Goal: Task Accomplishment & Management: Manage account settings

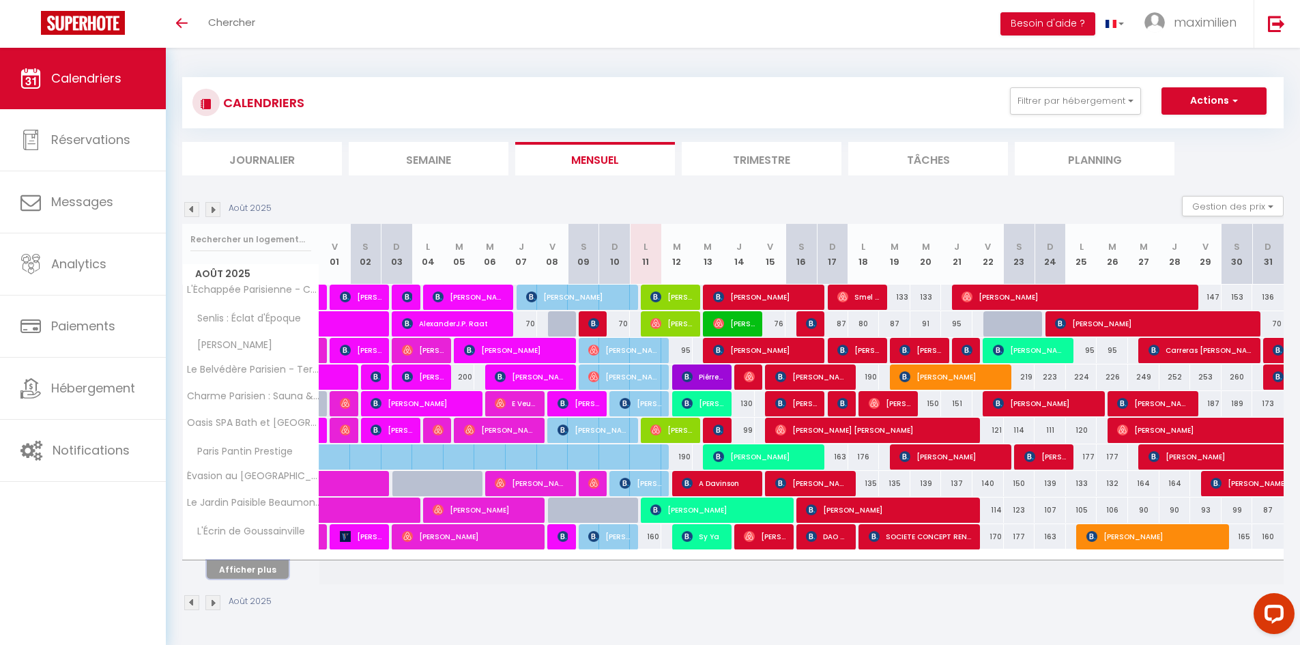
click at [244, 577] on button "Afficher plus" at bounding box center [248, 569] width 82 height 18
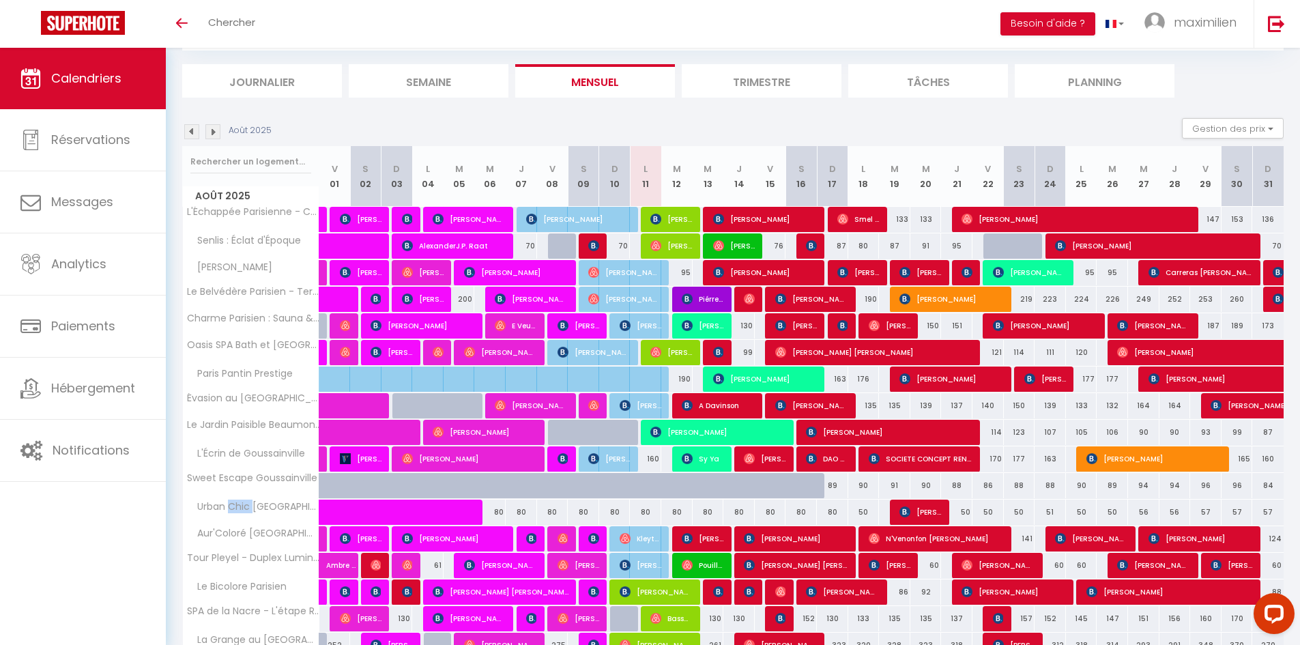
scroll to position [77, 0]
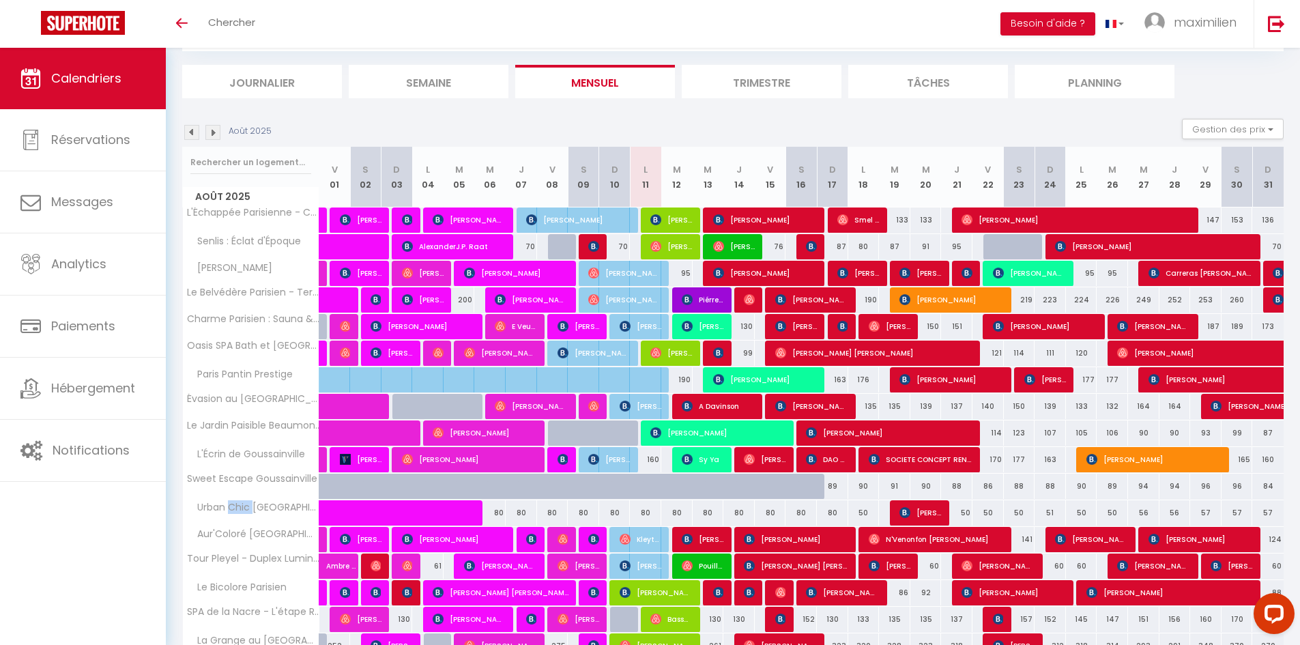
click at [210, 127] on img at bounding box center [212, 132] width 15 height 15
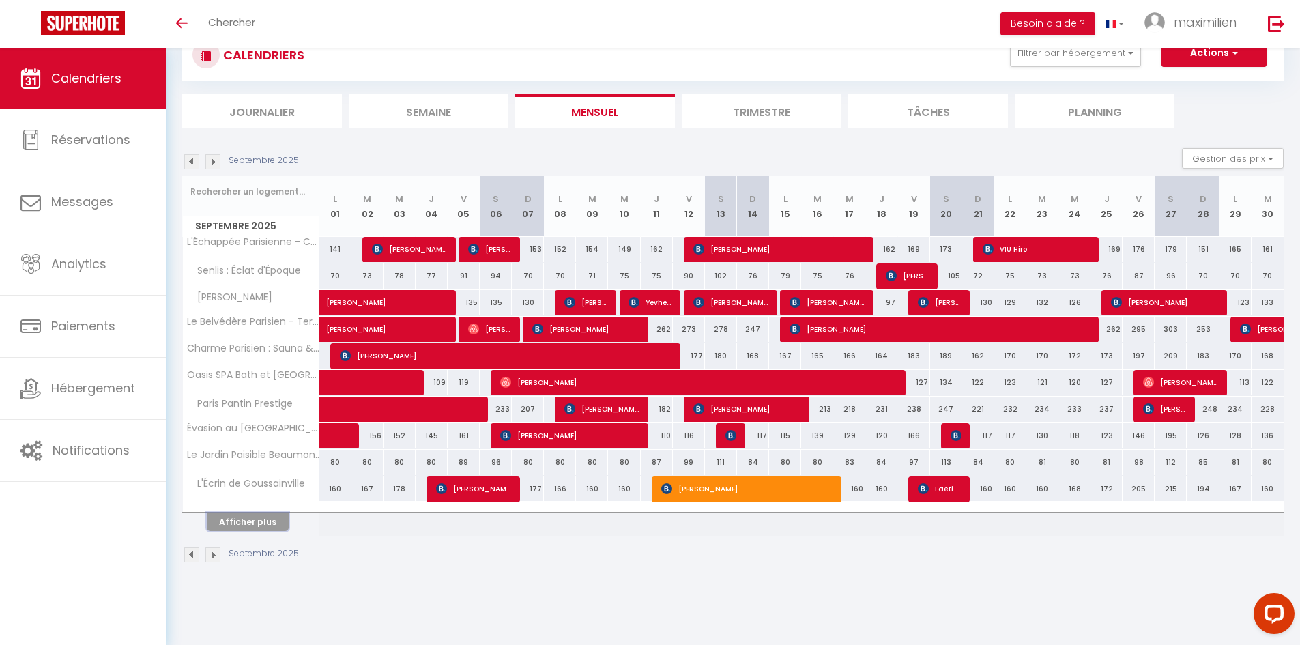
click at [266, 529] on button "Afficher plus" at bounding box center [248, 522] width 82 height 18
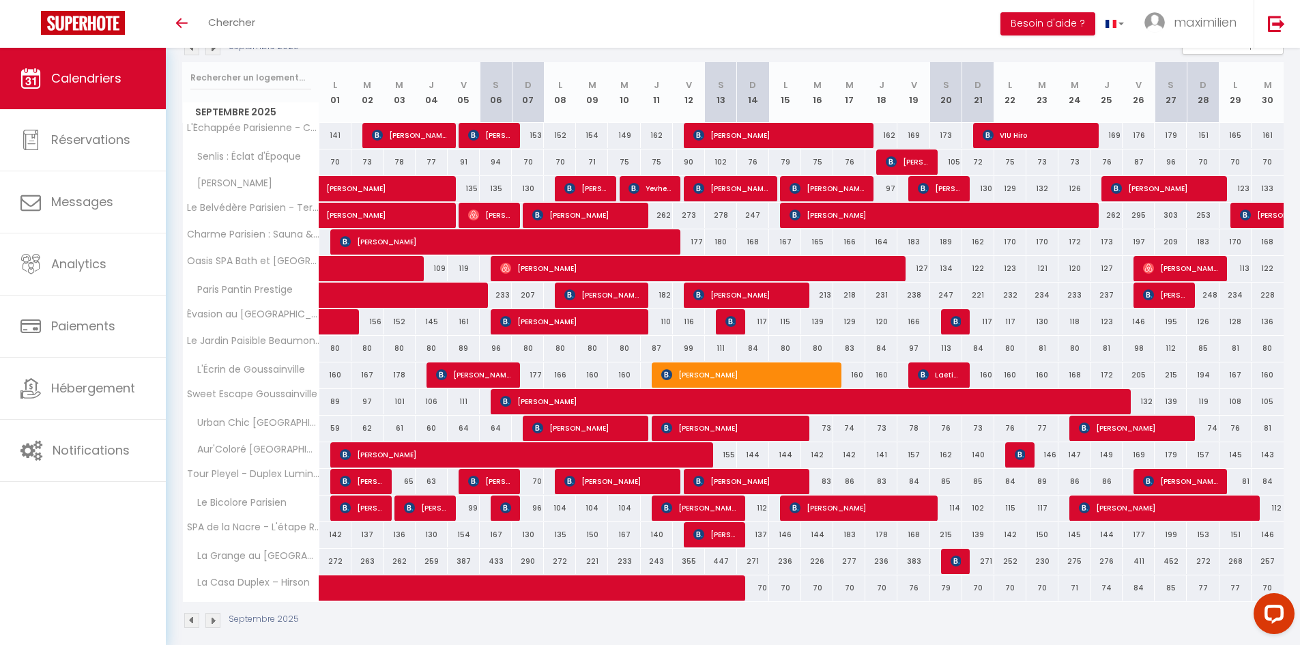
scroll to position [162, 0]
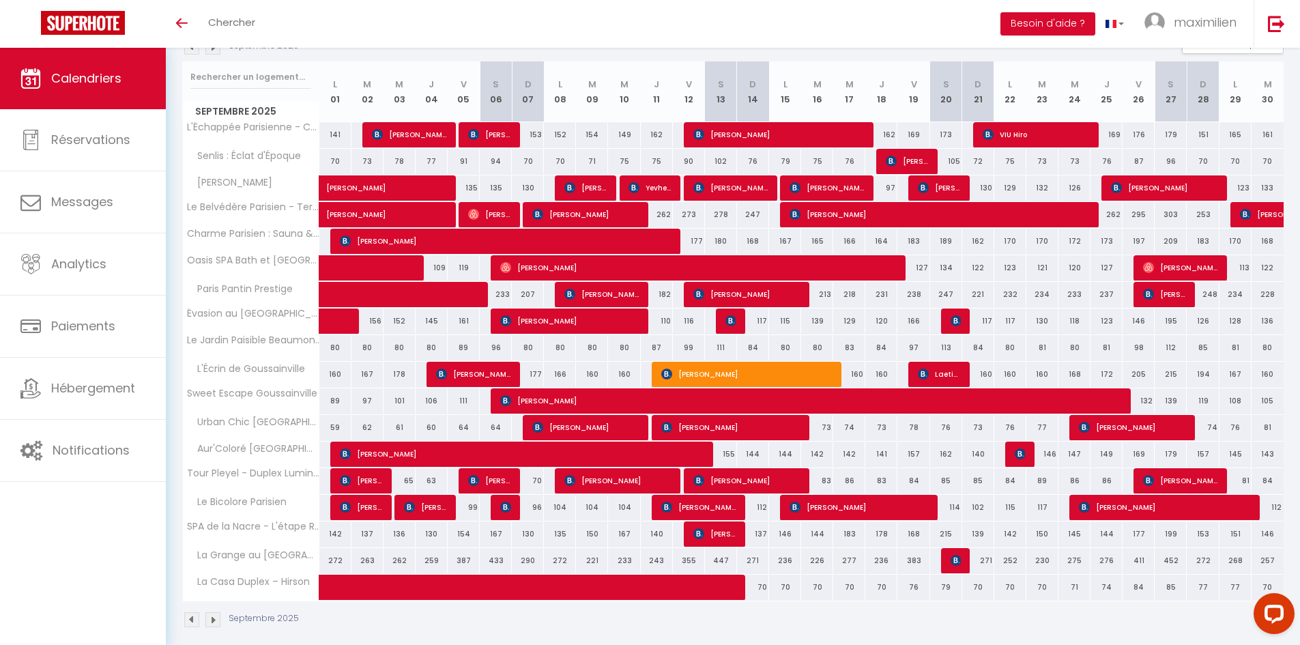
click at [253, 502] on span "Le Bicolore Parisien" at bounding box center [237, 502] width 105 height 15
click at [375, 246] on span "[PERSON_NAME]" at bounding box center [506, 241] width 332 height 26
select select "OK"
select select "KO"
select select "0"
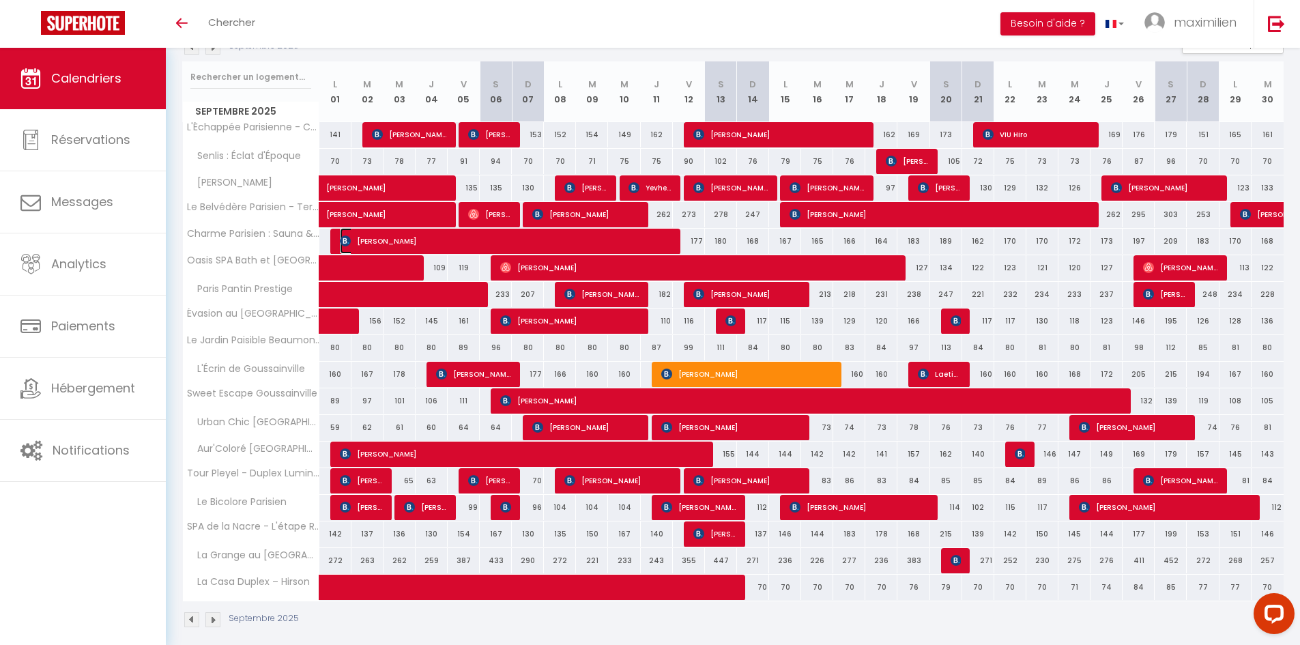
select select "0"
select select "1"
select select
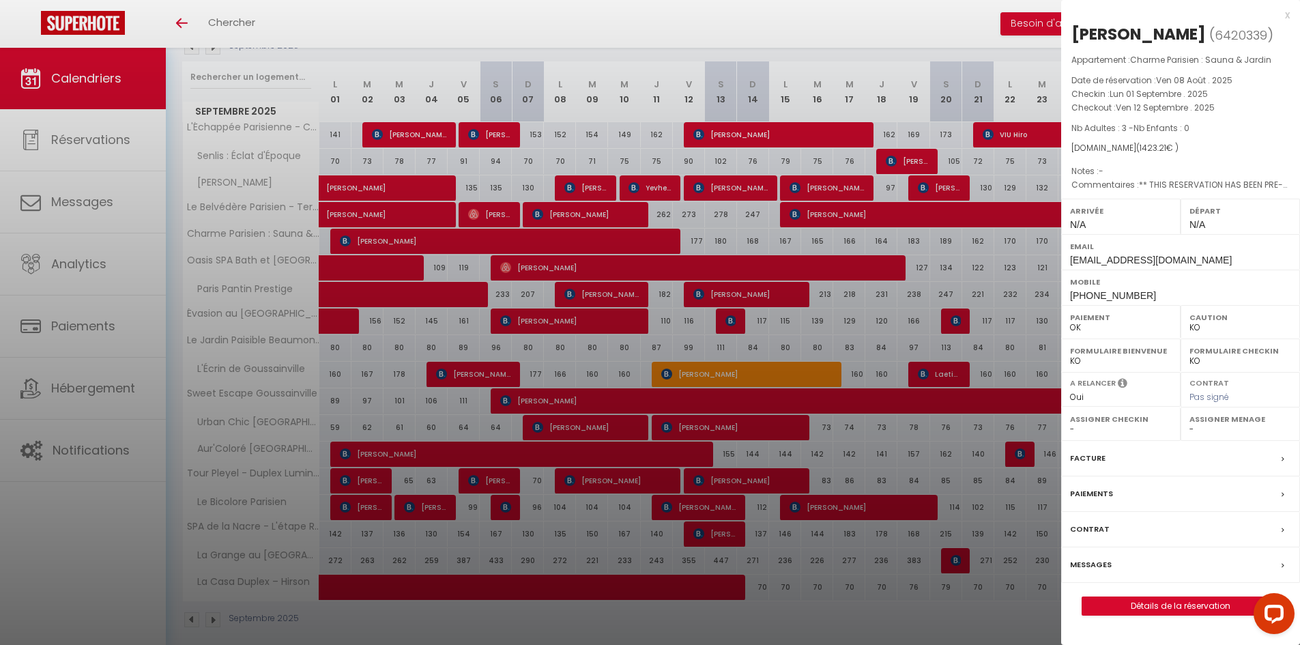
click at [375, 246] on div at bounding box center [650, 322] width 1300 height 645
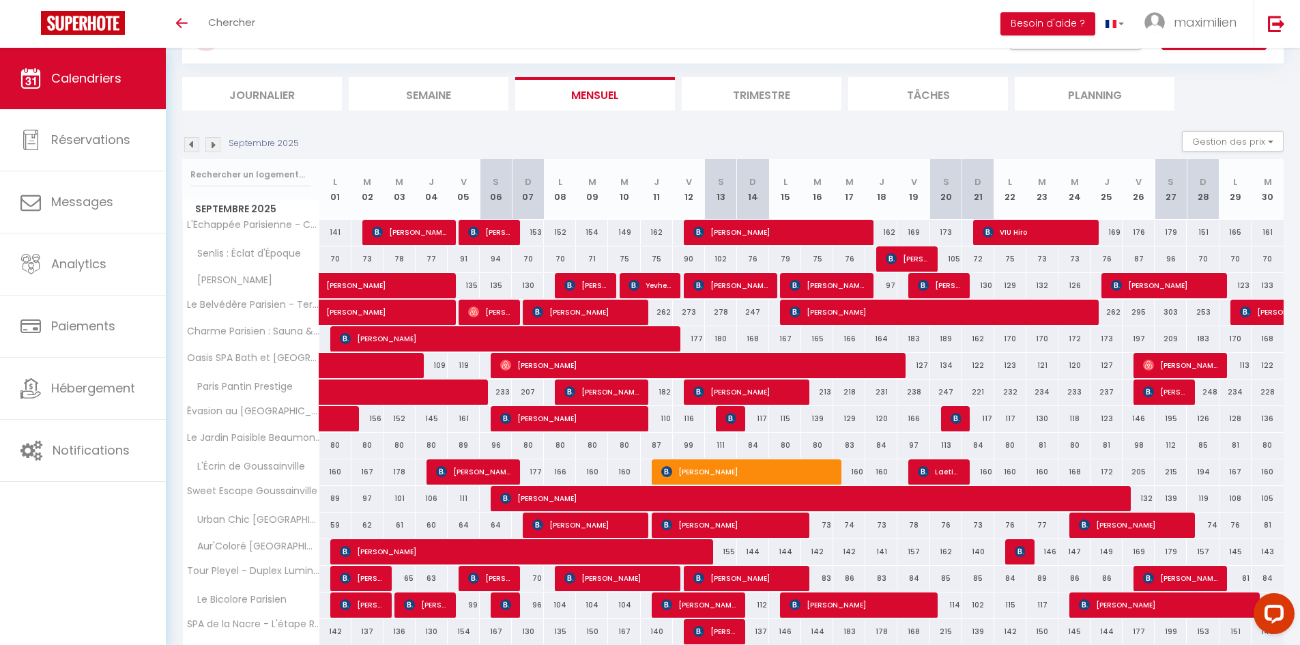
scroll to position [175, 0]
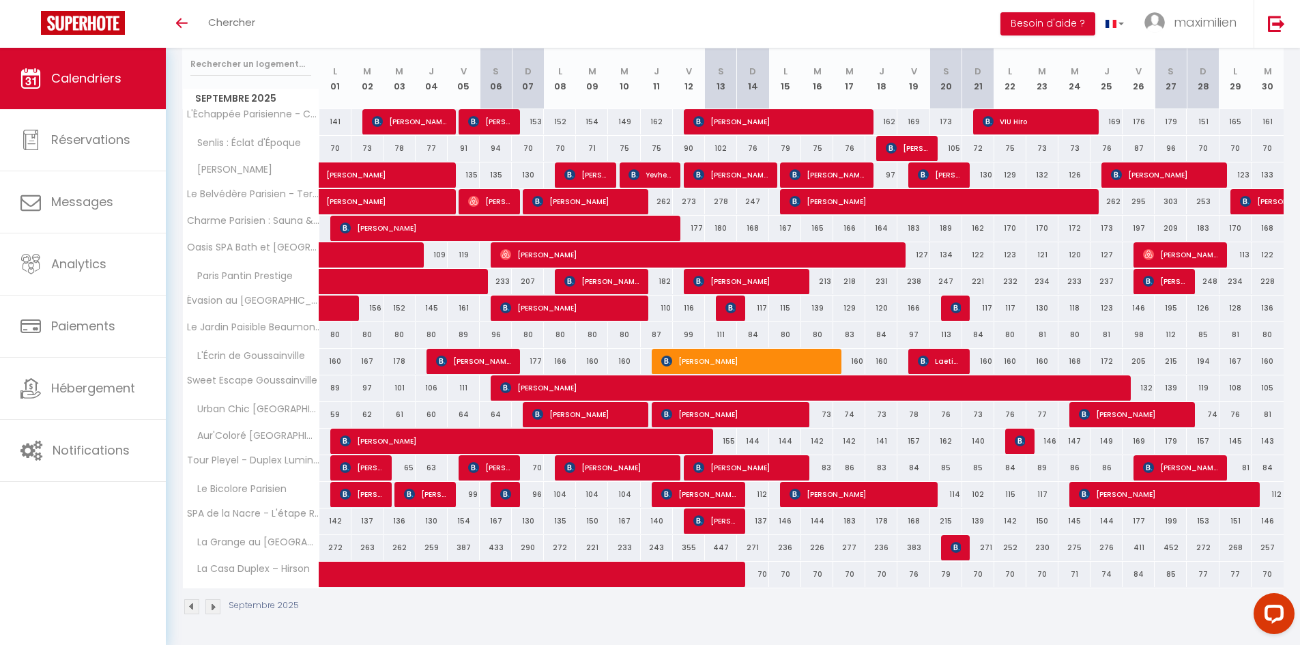
click at [187, 609] on img at bounding box center [191, 606] width 15 height 15
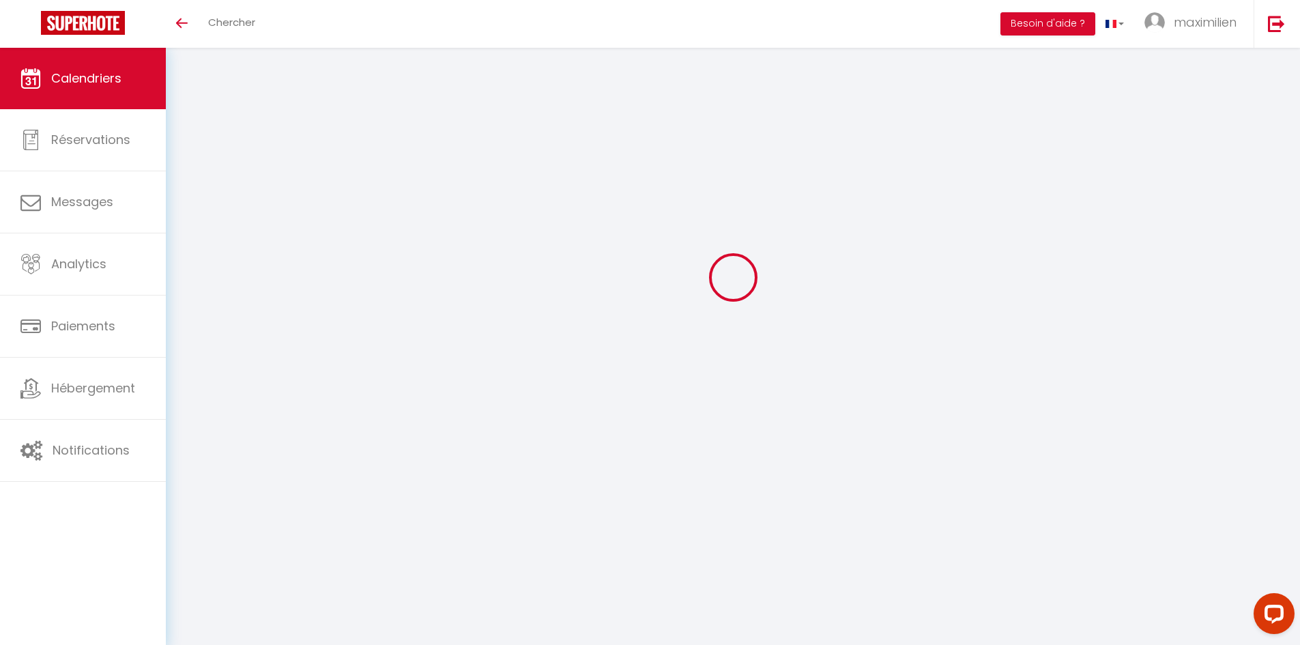
scroll to position [48, 0]
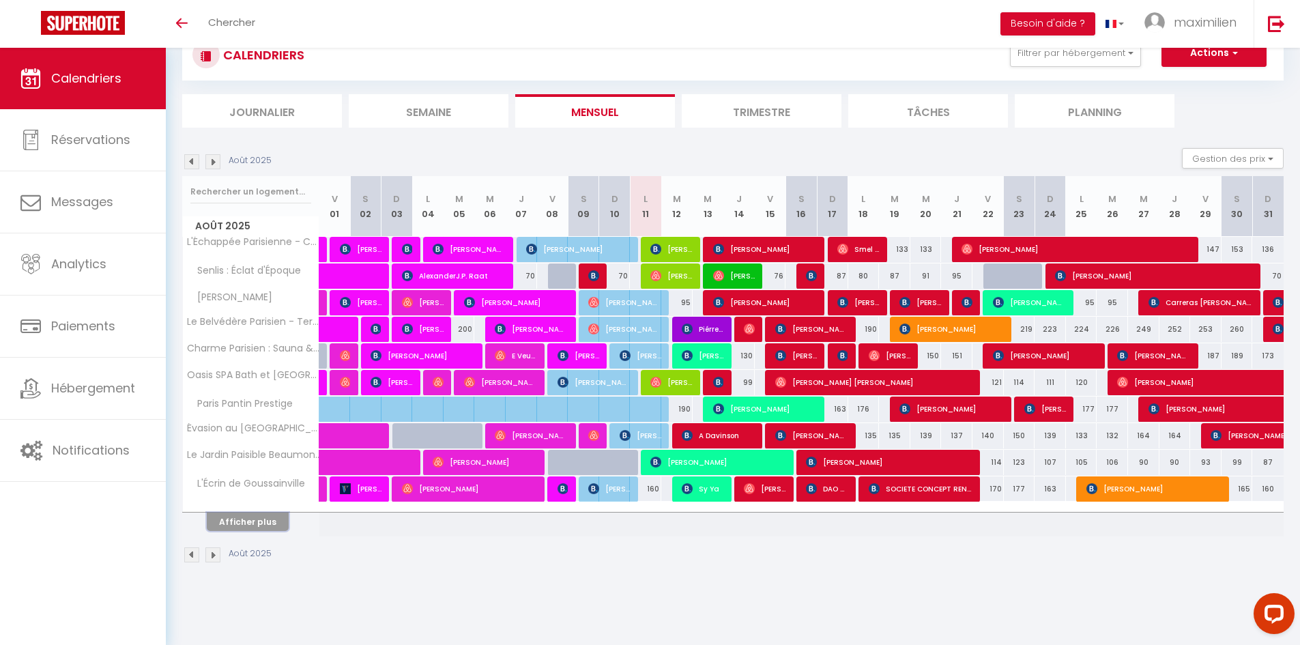
click at [230, 526] on button "Afficher plus" at bounding box center [248, 522] width 82 height 18
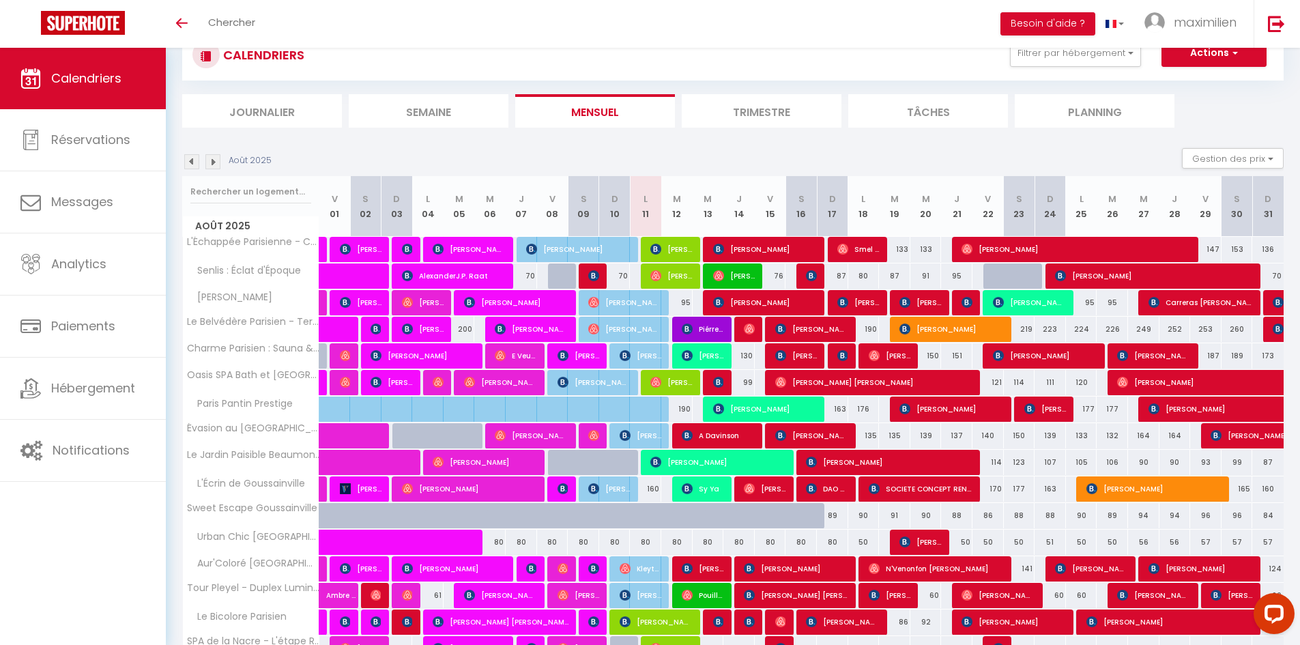
scroll to position [175, 0]
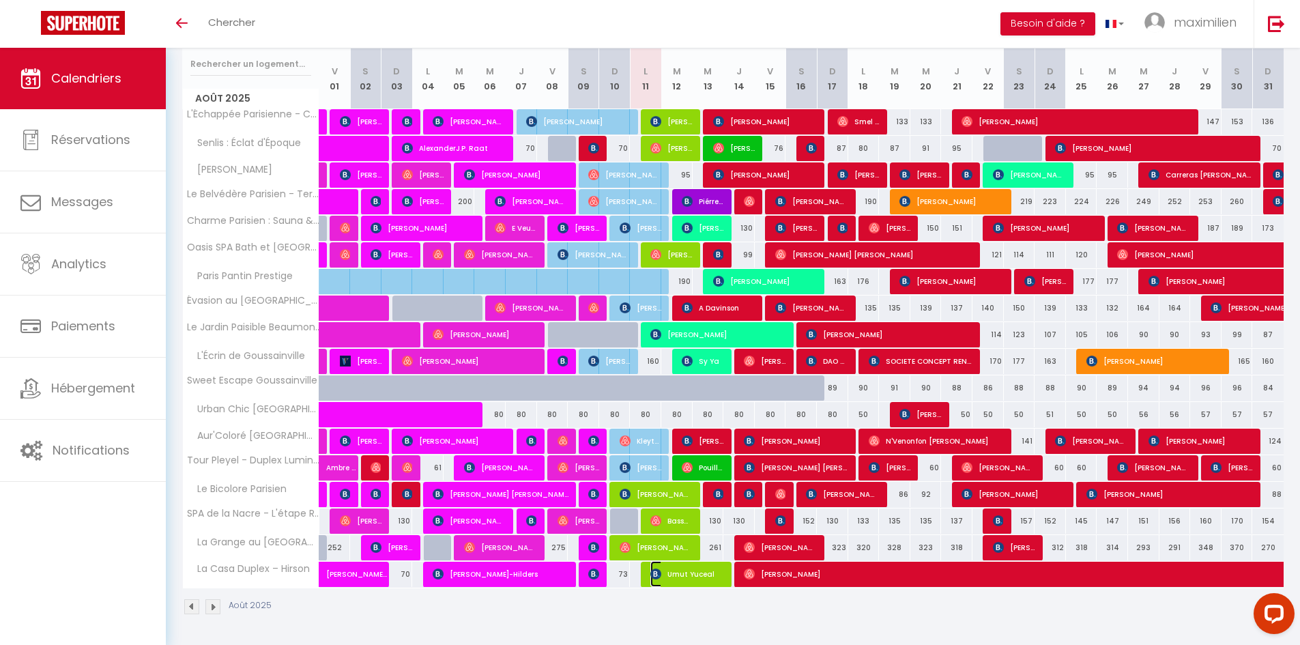
click at [678, 584] on span "Umut Yuceal" at bounding box center [686, 574] width 73 height 26
select select "OK"
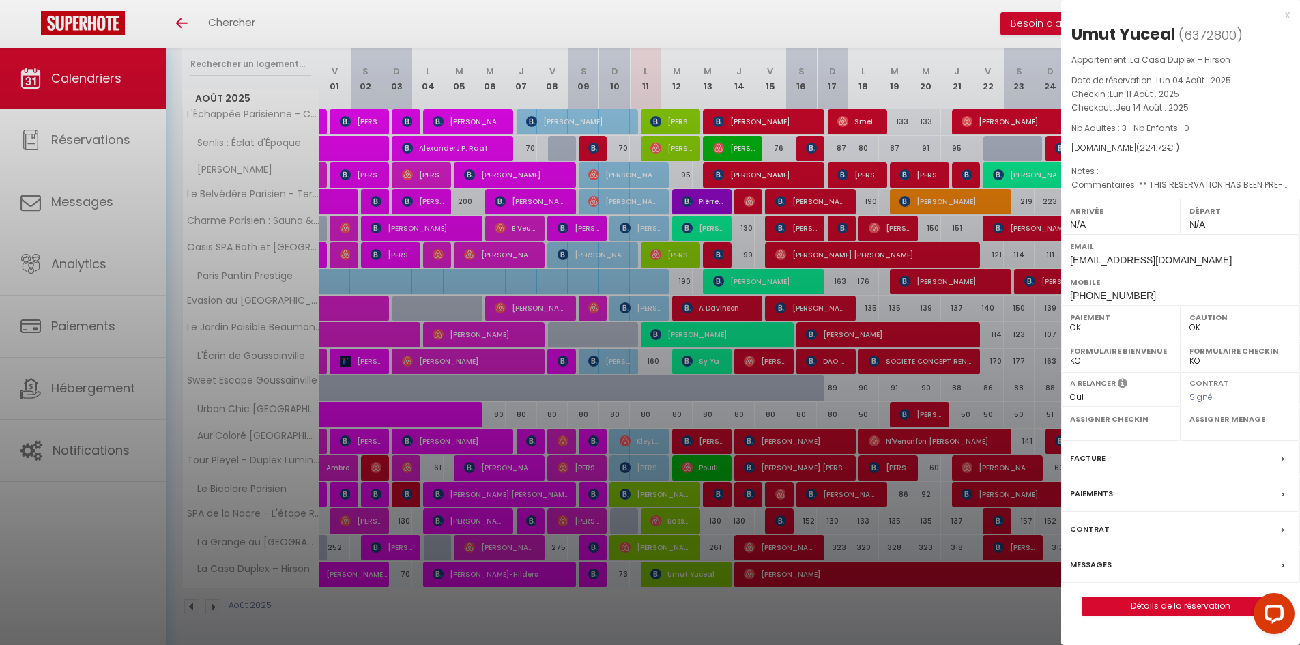
click at [678, 584] on div at bounding box center [650, 322] width 1300 height 645
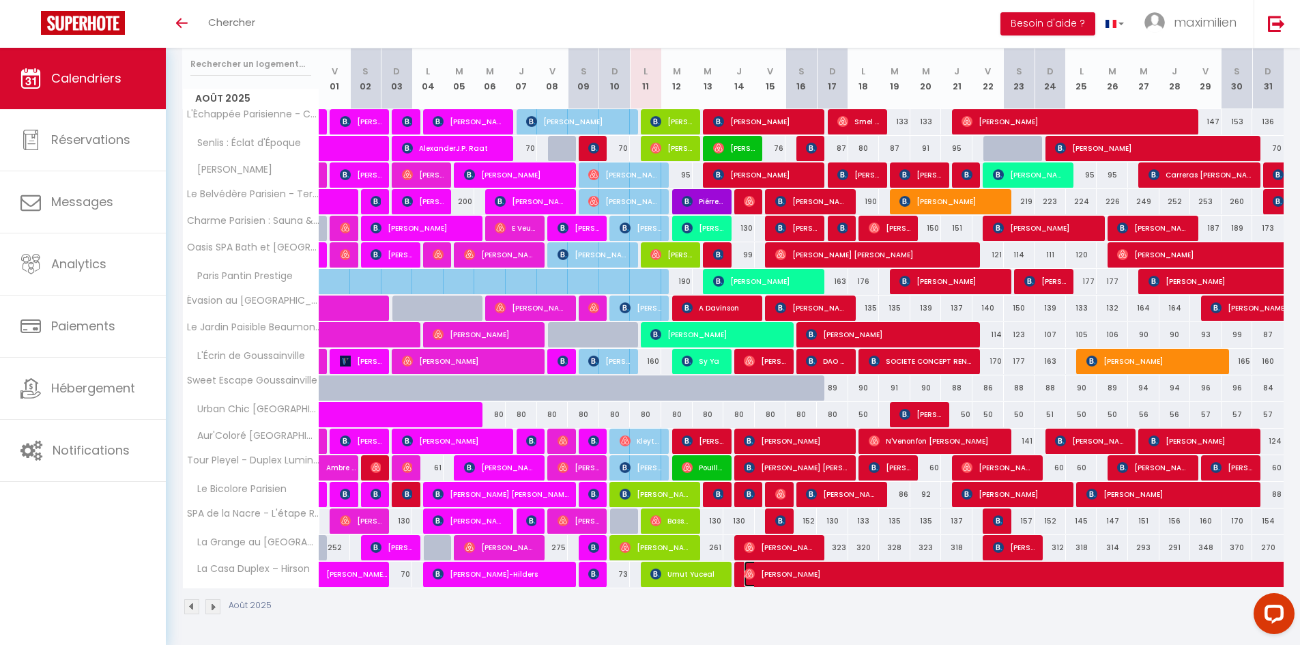
click at [760, 576] on span "[PERSON_NAME]" at bounding box center [1230, 574] width 973 height 26
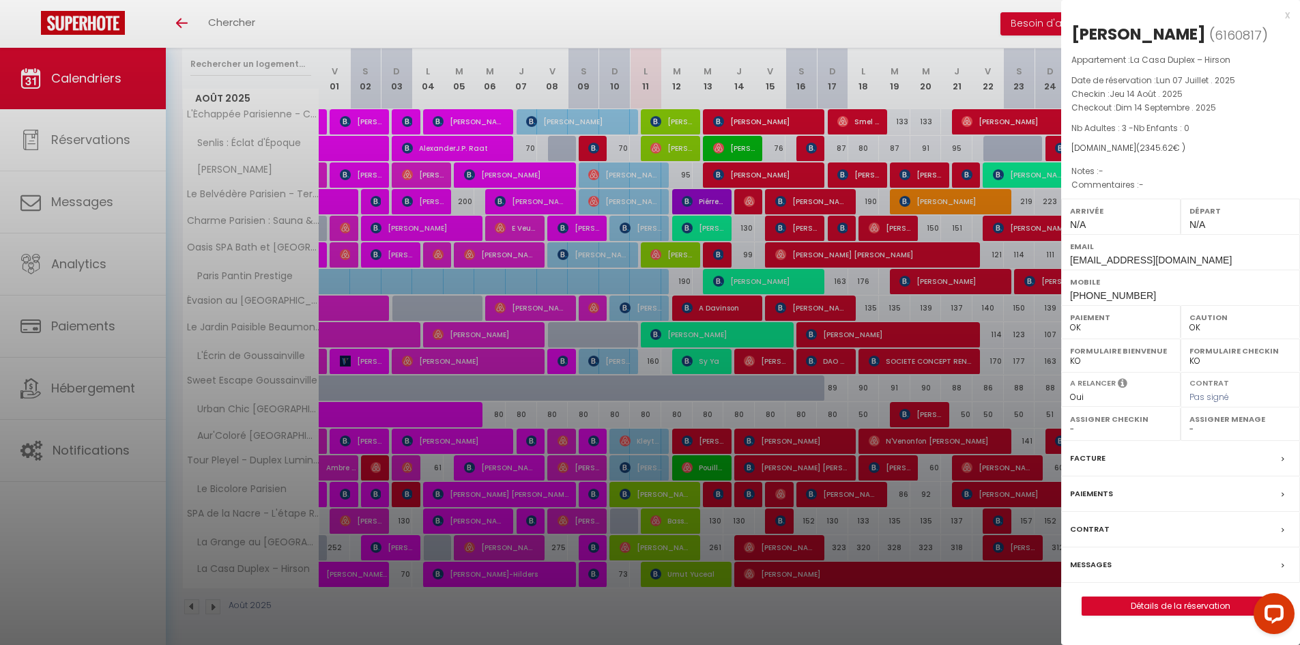
click at [760, 576] on div at bounding box center [650, 322] width 1300 height 645
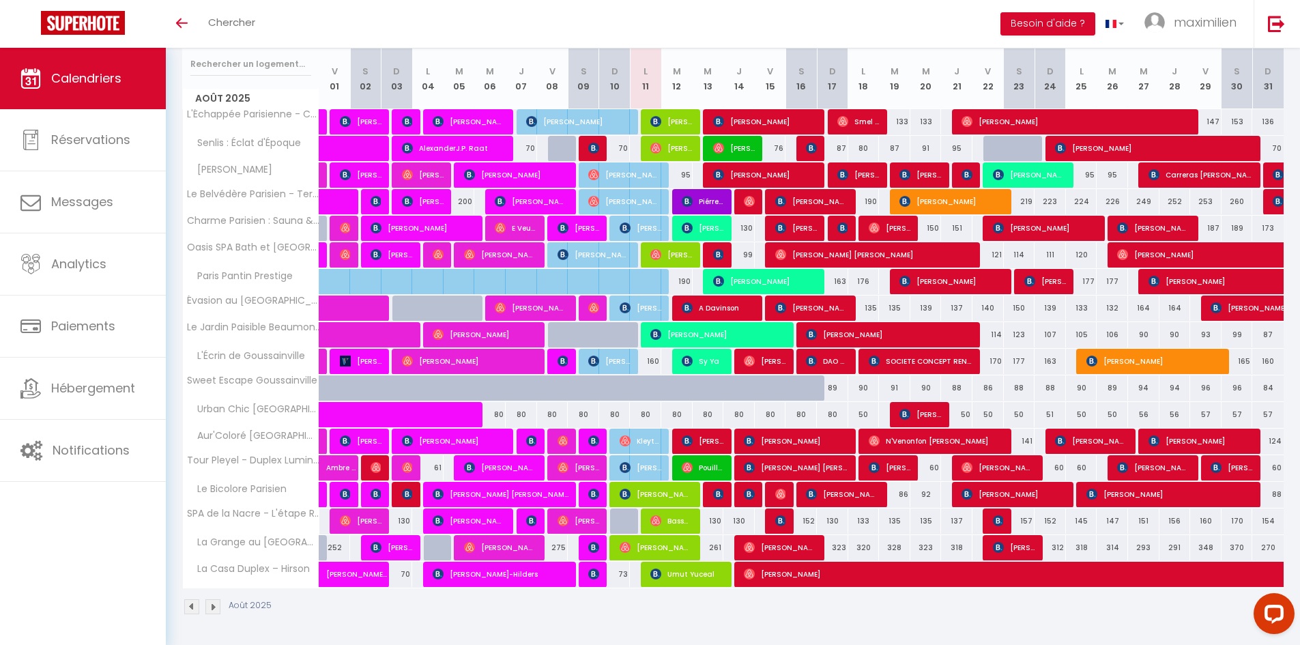
scroll to position [0, 0]
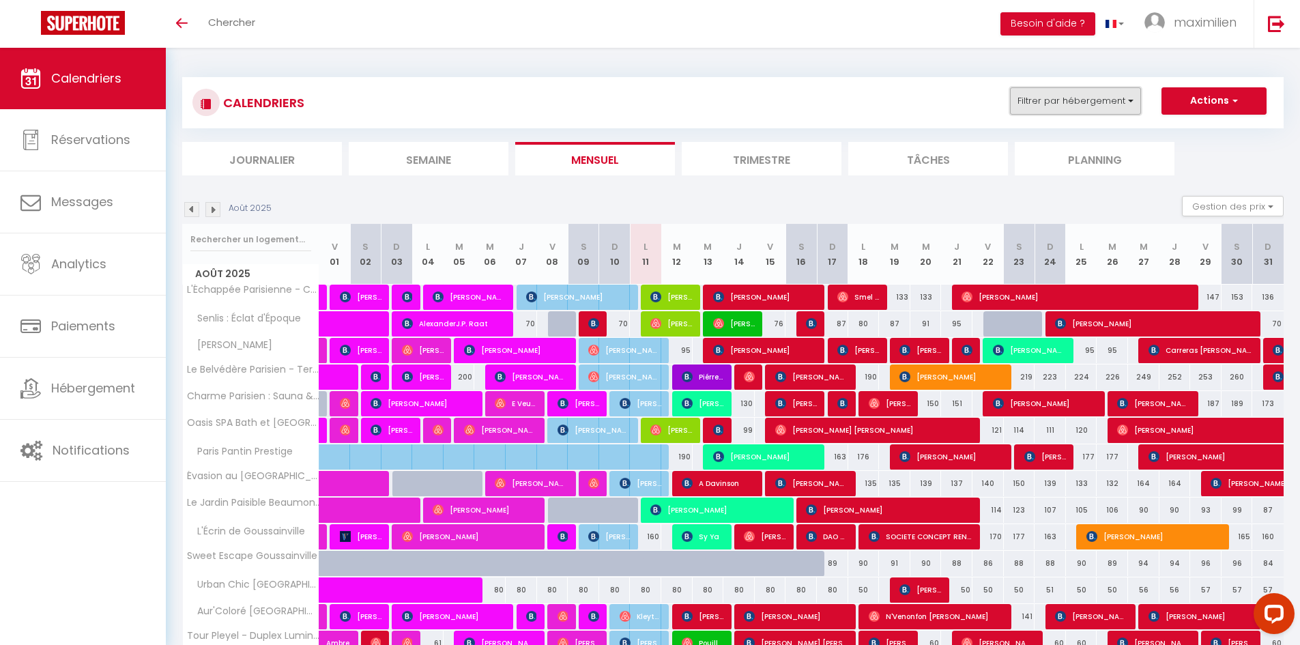
click at [1028, 102] on button "Filtrer par hébergement" at bounding box center [1075, 100] width 131 height 27
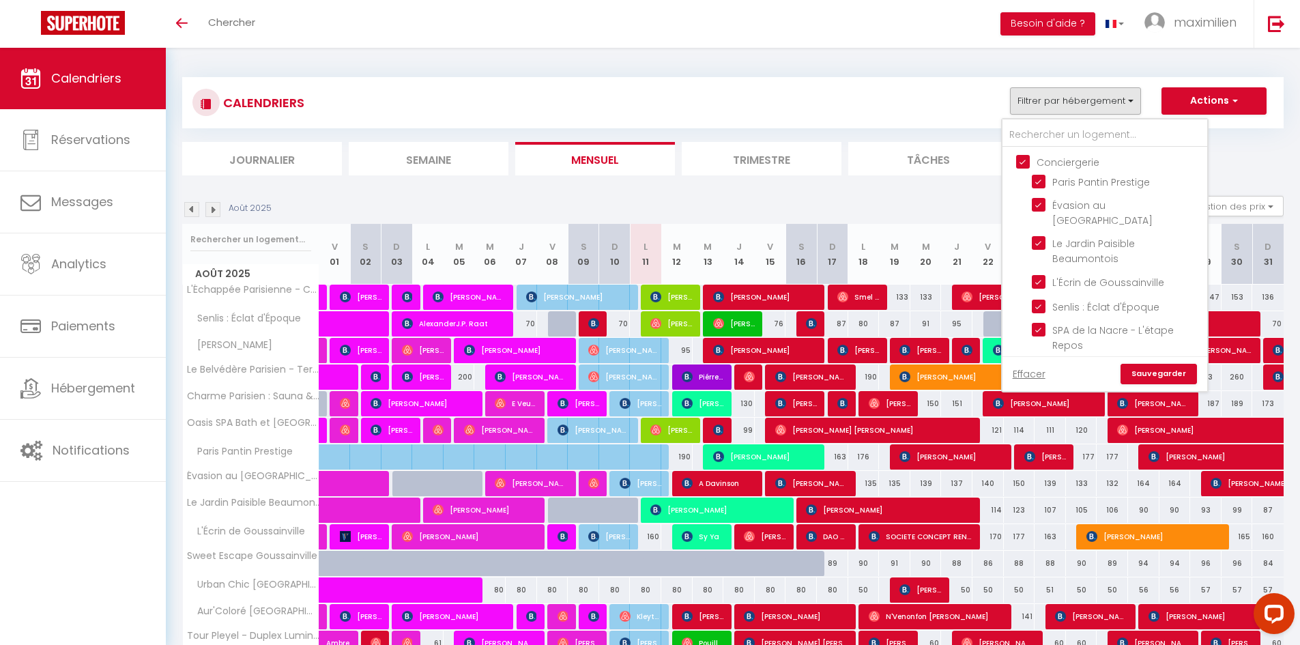
click at [1020, 164] on input "Conciergerie" at bounding box center [1118, 161] width 205 height 14
checkbox input "false"
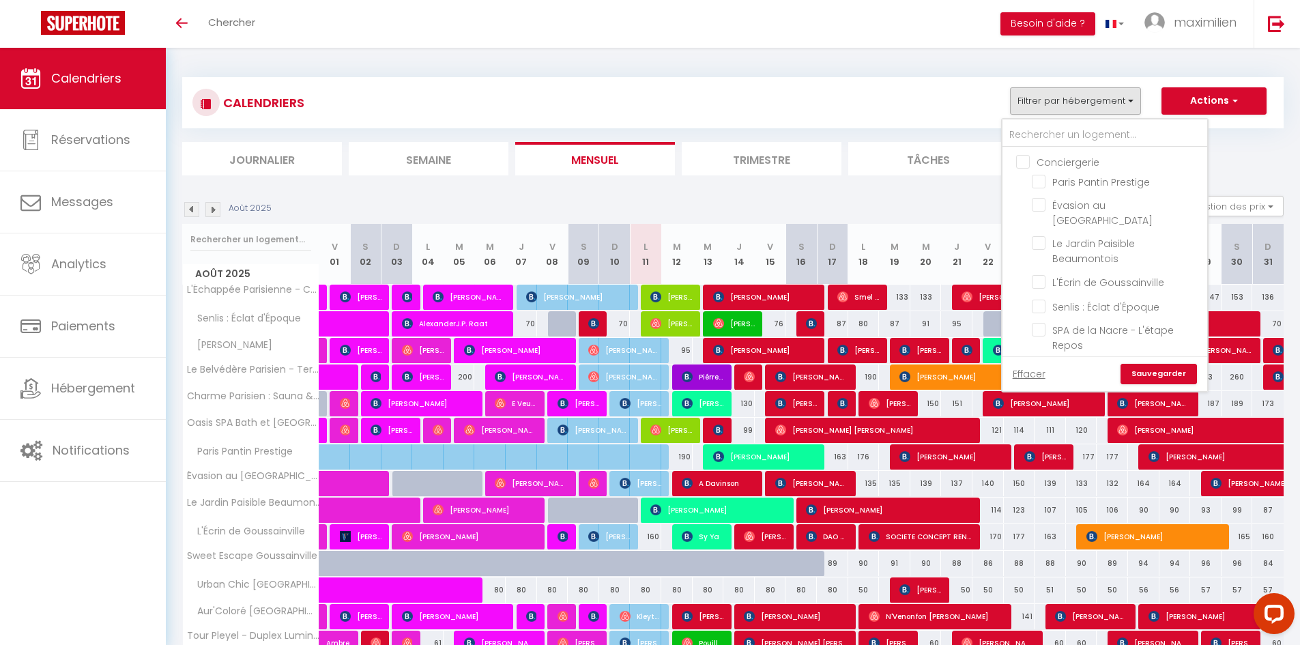
checkbox input "false"
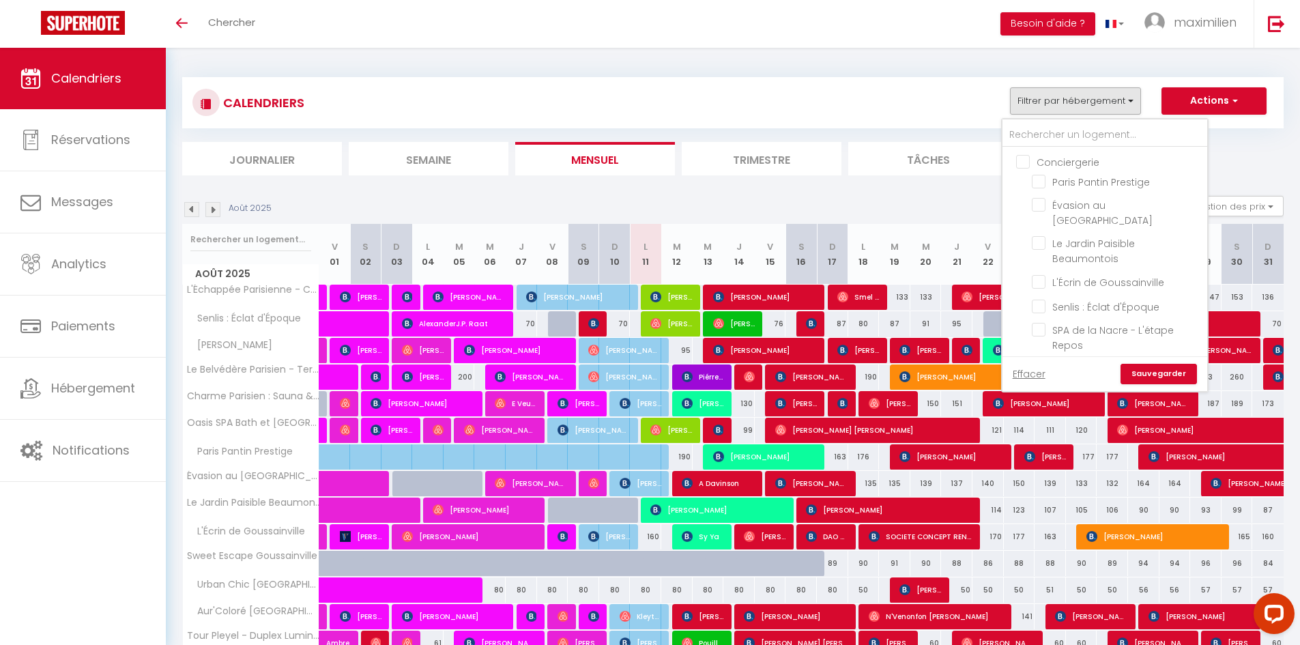
checkbox input "false"
click at [1185, 373] on link "Sauvegarder" at bounding box center [1159, 374] width 76 height 20
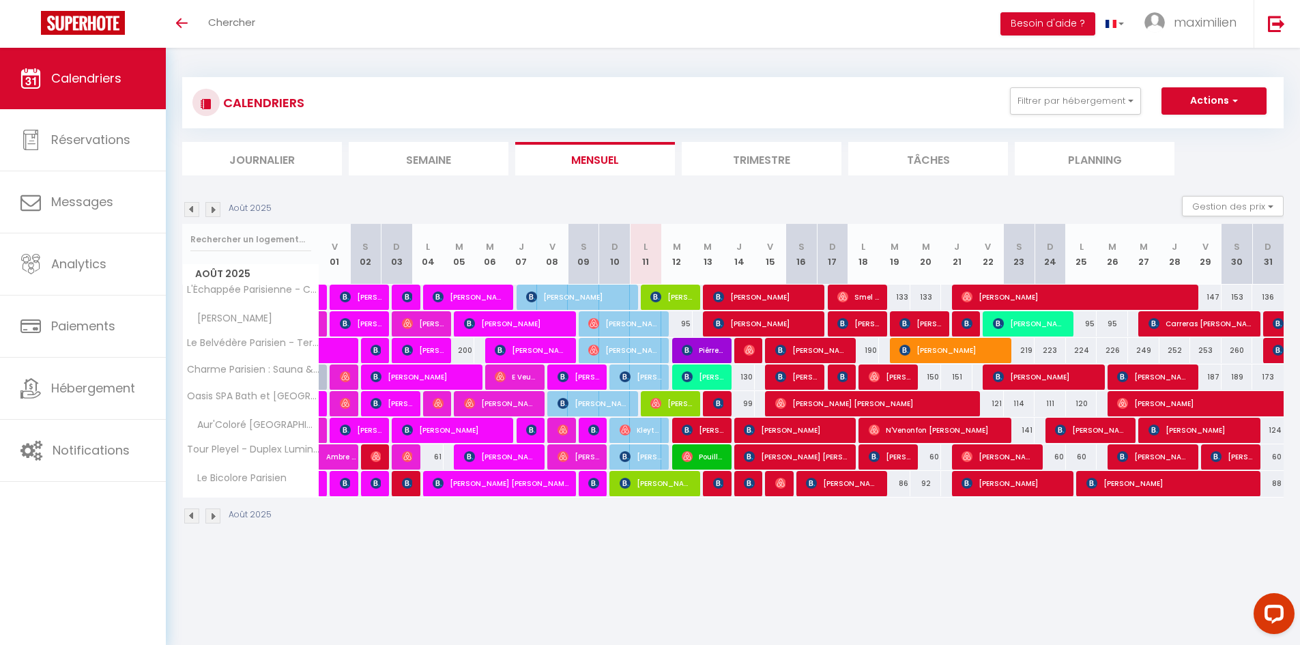
click at [213, 216] on img at bounding box center [212, 209] width 15 height 15
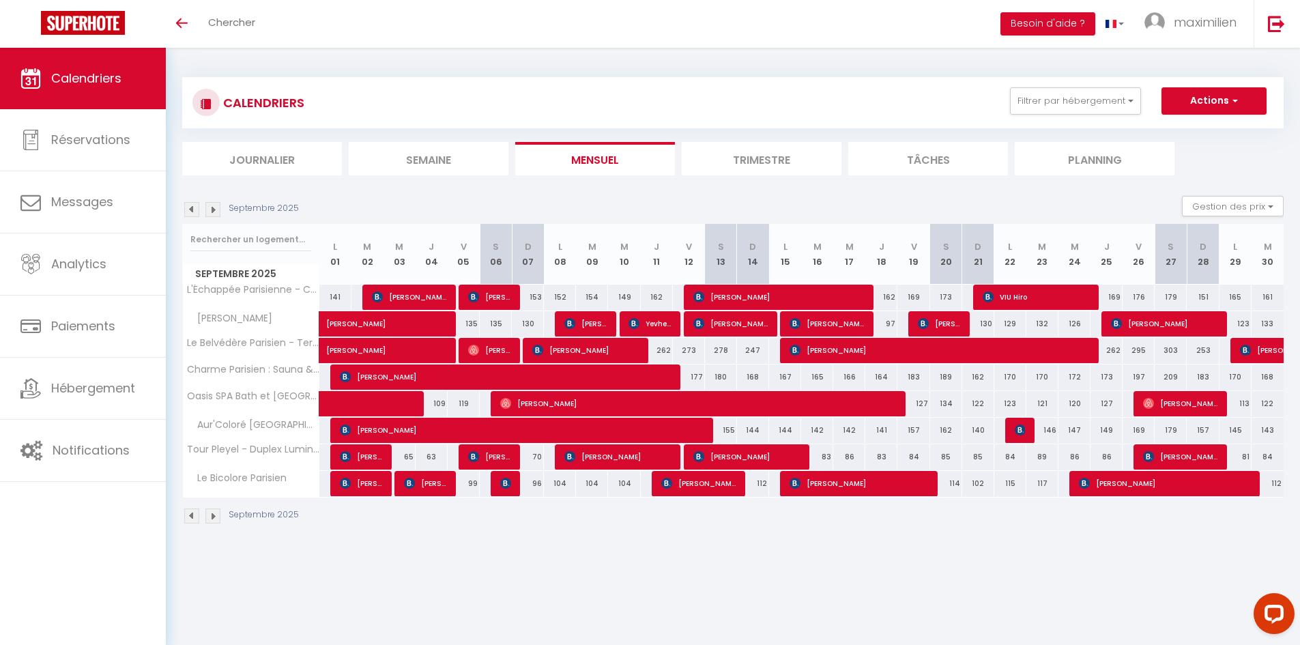
click at [213, 216] on img at bounding box center [212, 209] width 15 height 15
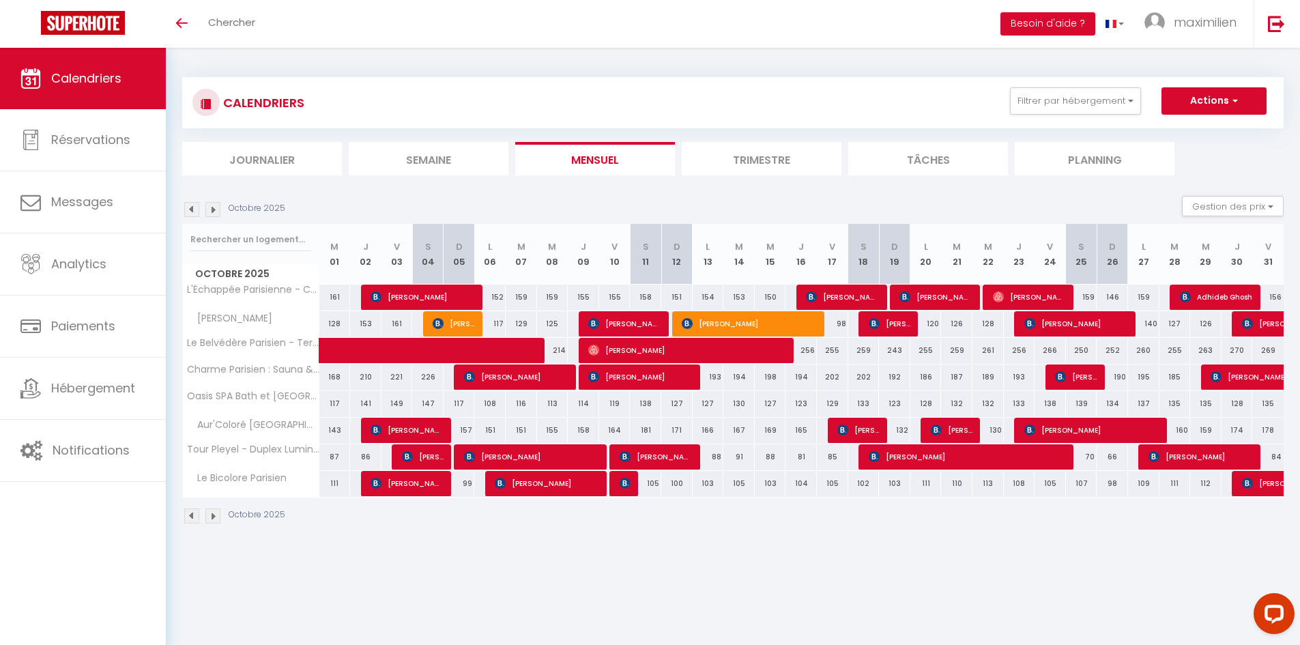
click at [213, 216] on img at bounding box center [212, 209] width 15 height 15
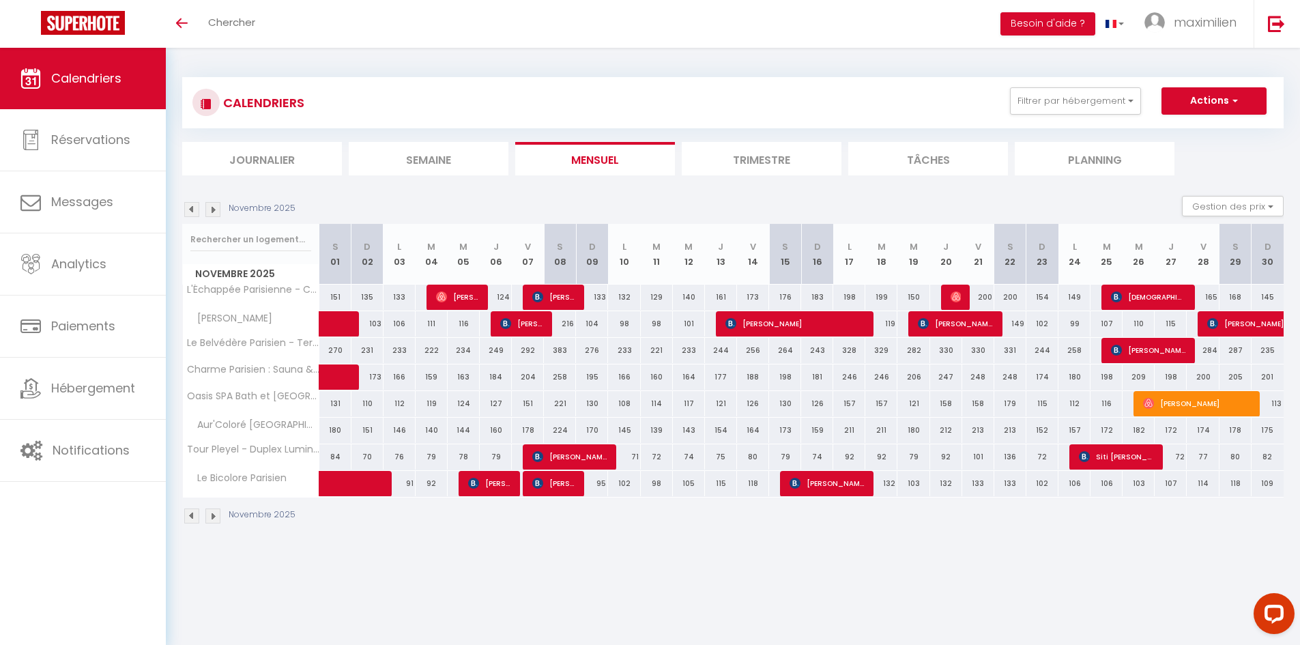
click at [213, 216] on img at bounding box center [212, 209] width 15 height 15
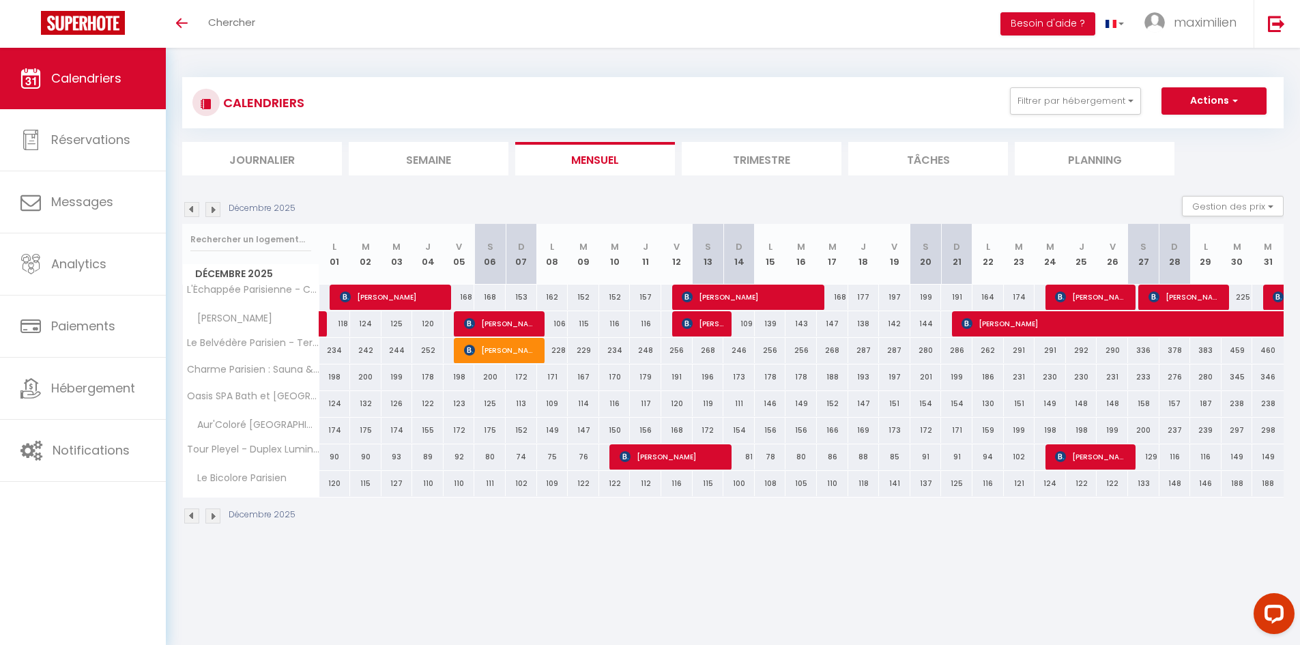
click at [213, 216] on img at bounding box center [212, 209] width 15 height 15
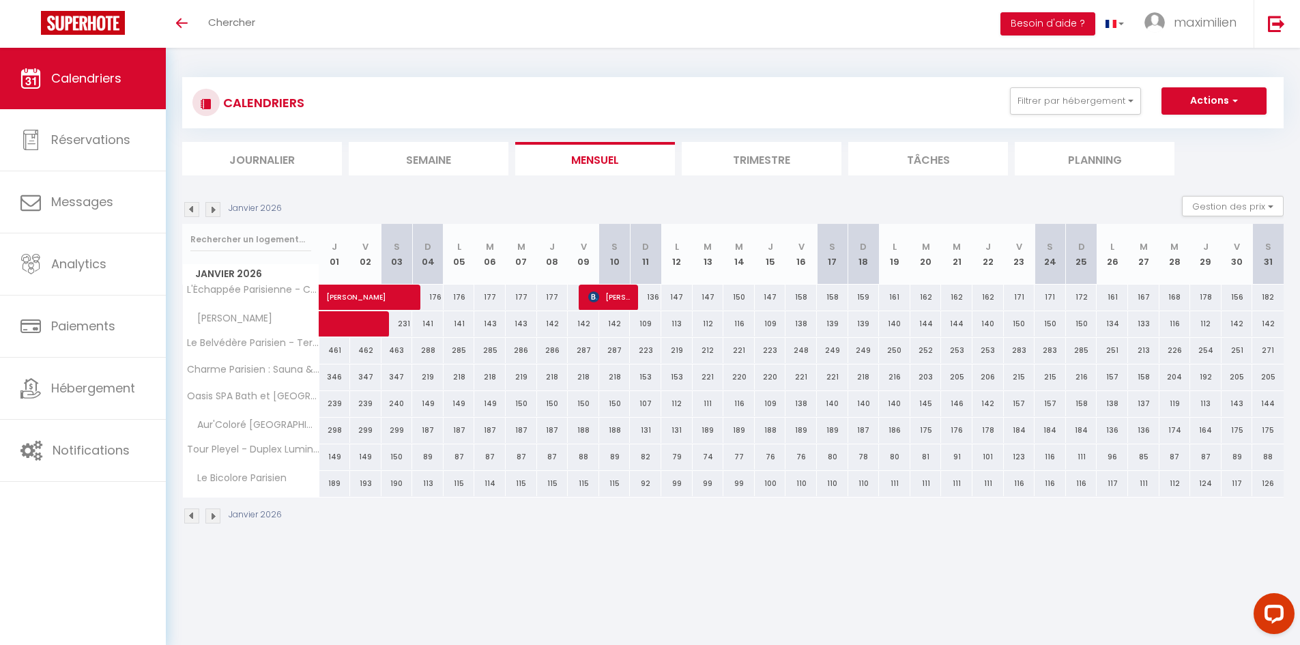
click at [213, 216] on img at bounding box center [212, 209] width 15 height 15
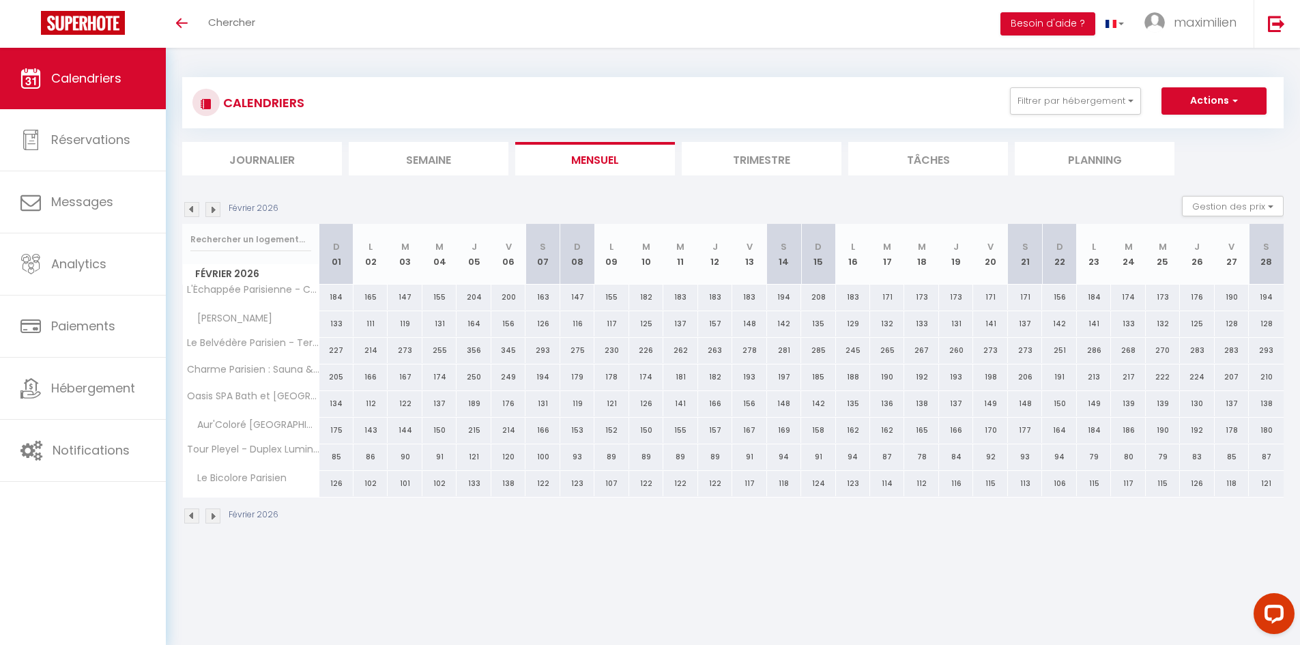
click at [213, 216] on img at bounding box center [212, 209] width 15 height 15
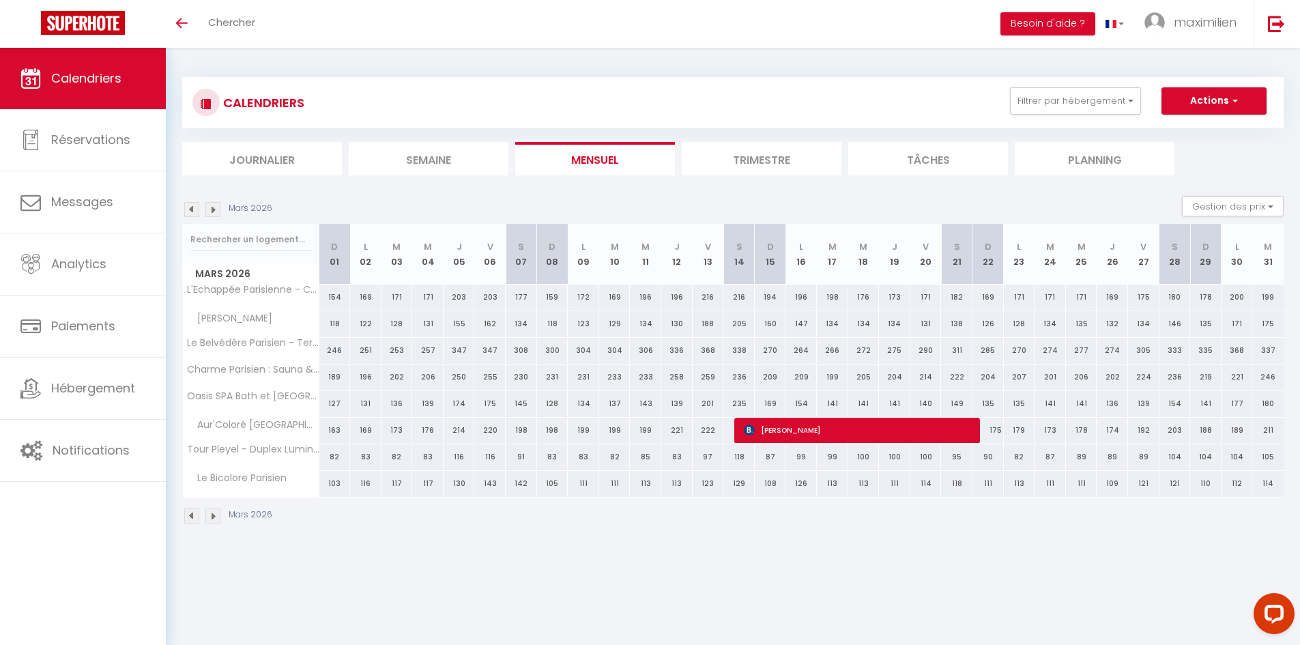
click at [213, 216] on img at bounding box center [212, 209] width 15 height 15
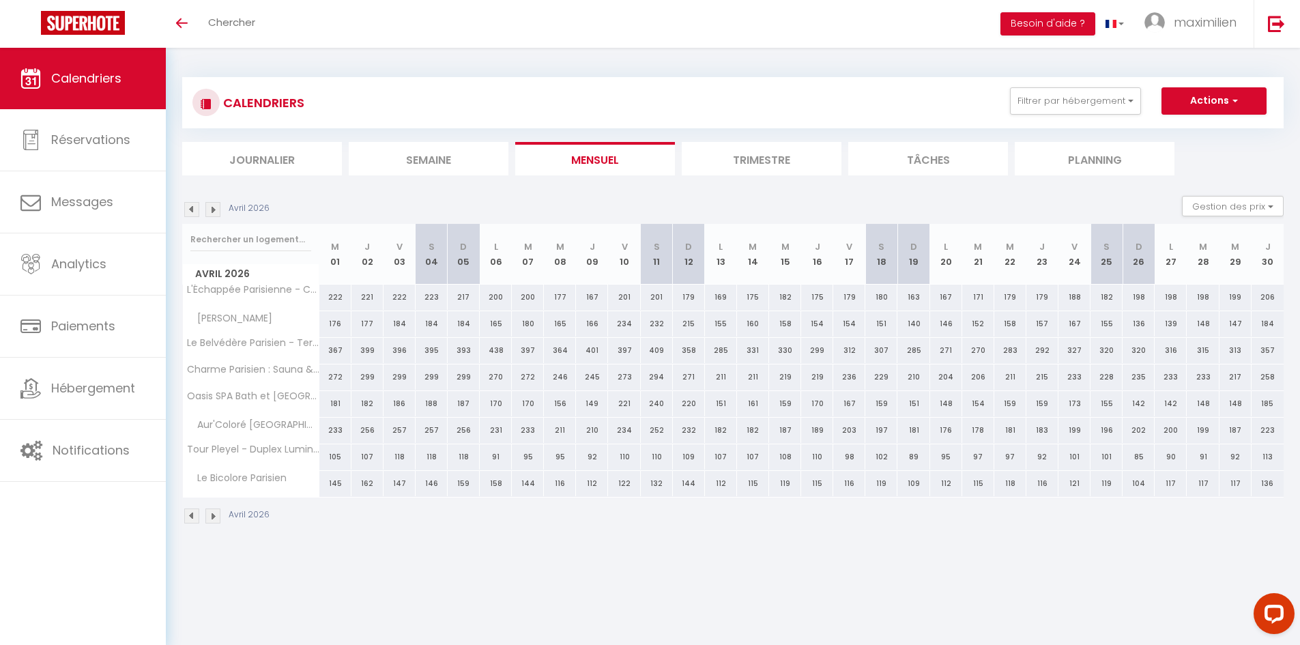
click at [213, 216] on img at bounding box center [212, 209] width 15 height 15
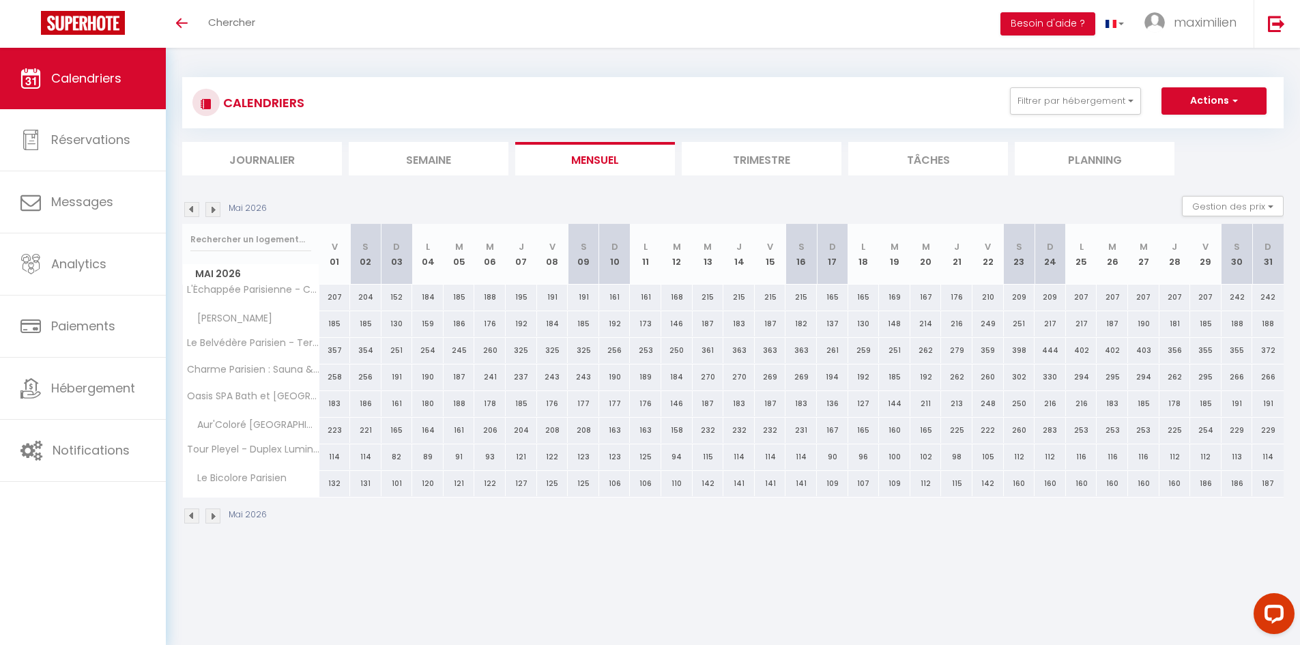
click at [213, 216] on img at bounding box center [212, 209] width 15 height 15
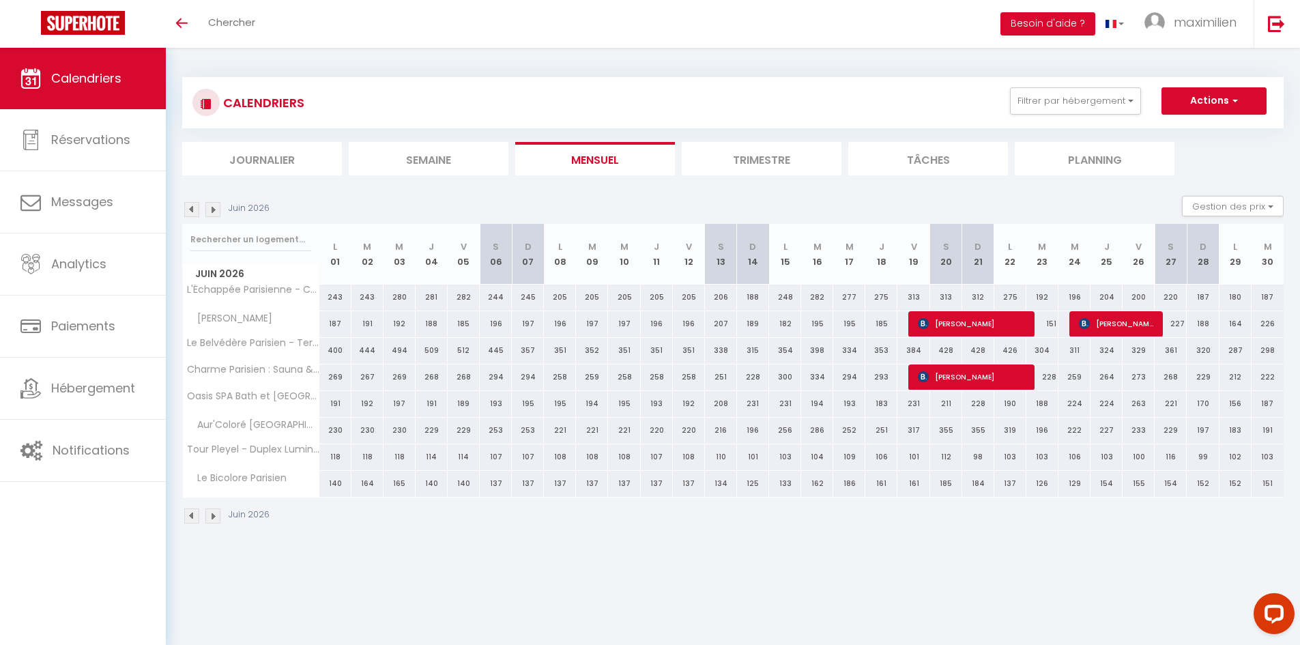
click at [213, 216] on img at bounding box center [212, 209] width 15 height 15
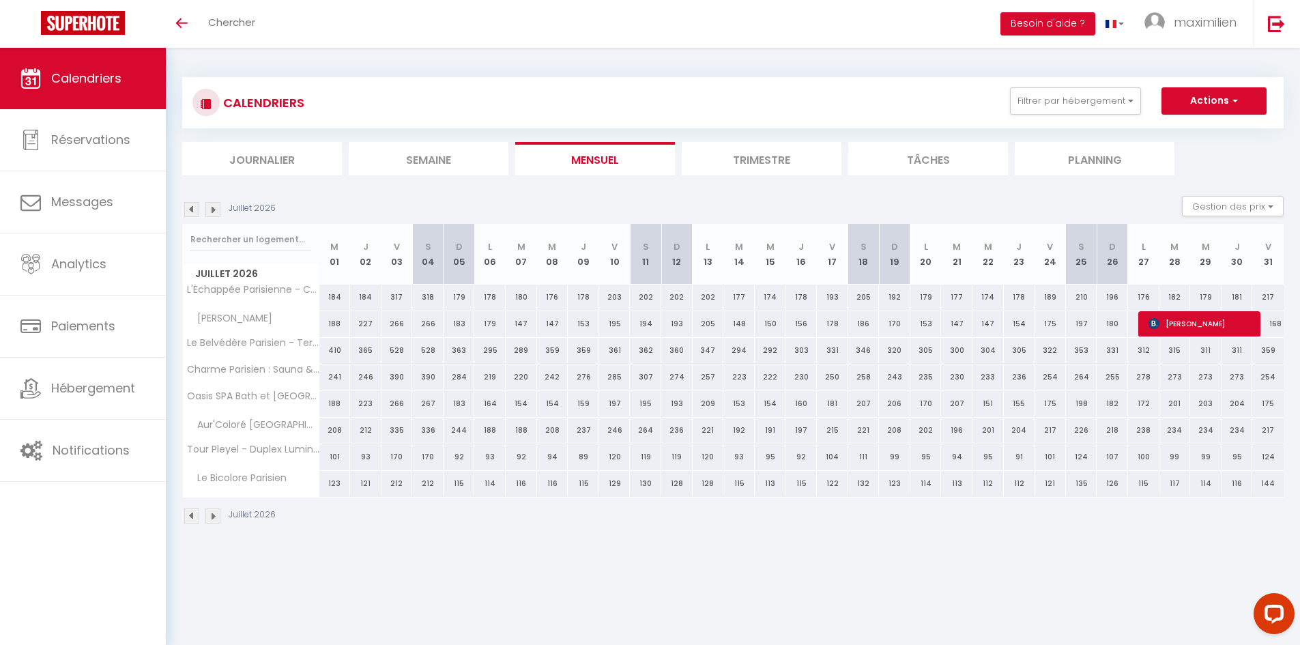
click at [213, 216] on img at bounding box center [212, 209] width 15 height 15
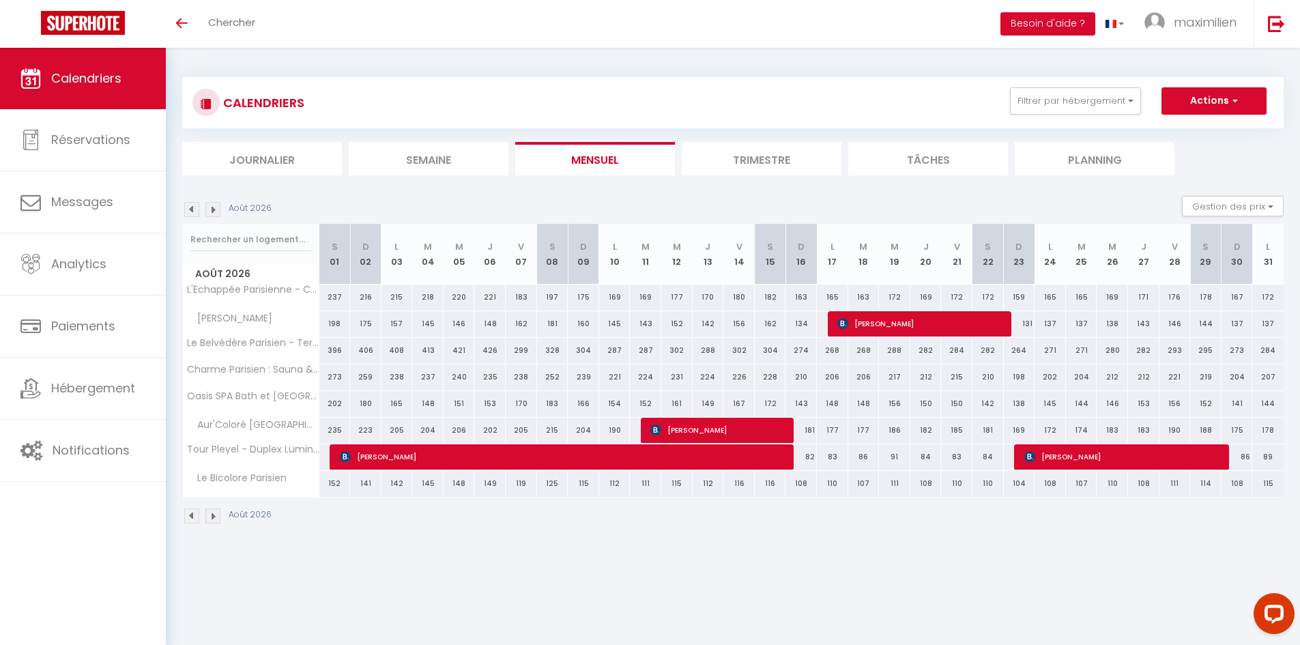
click at [213, 216] on img at bounding box center [212, 209] width 15 height 15
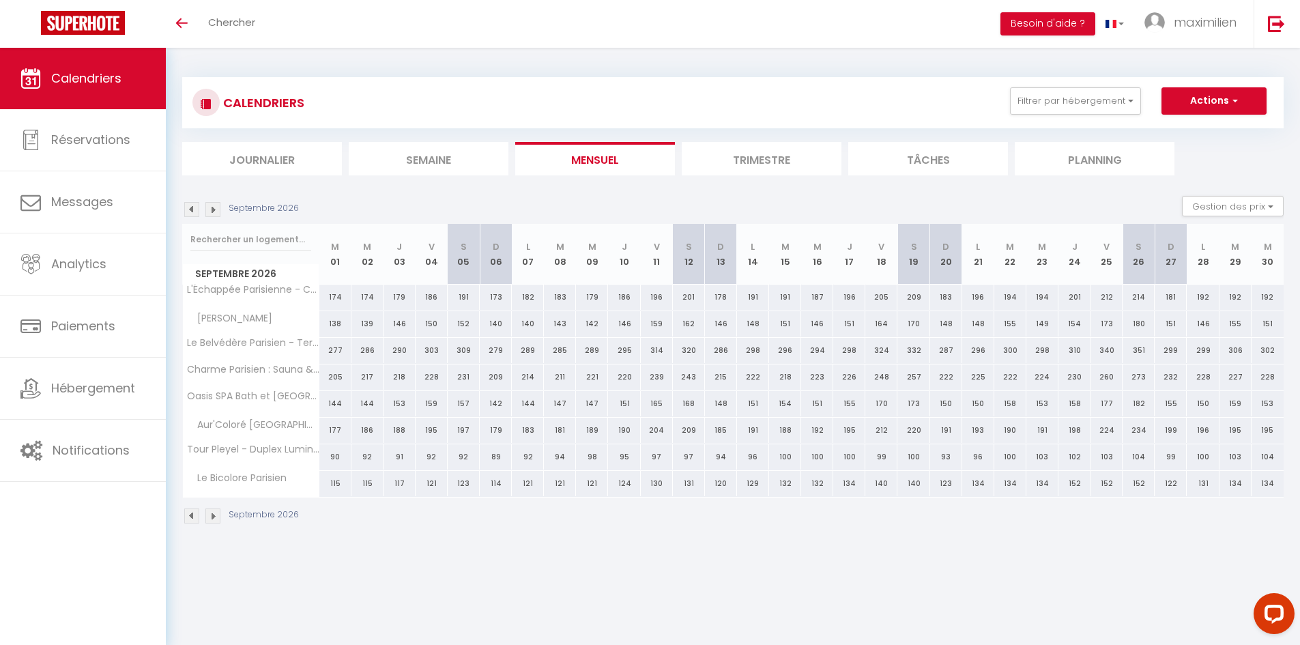
click at [213, 216] on img at bounding box center [212, 209] width 15 height 15
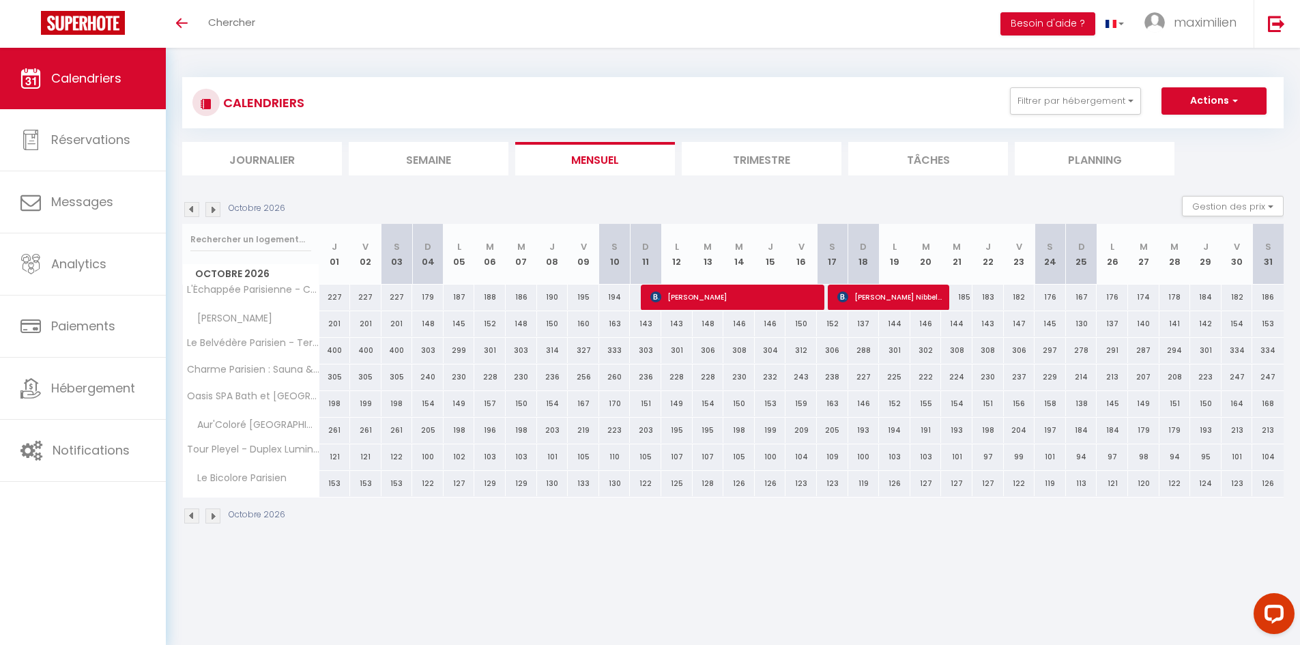
click at [186, 215] on img at bounding box center [191, 209] width 15 height 15
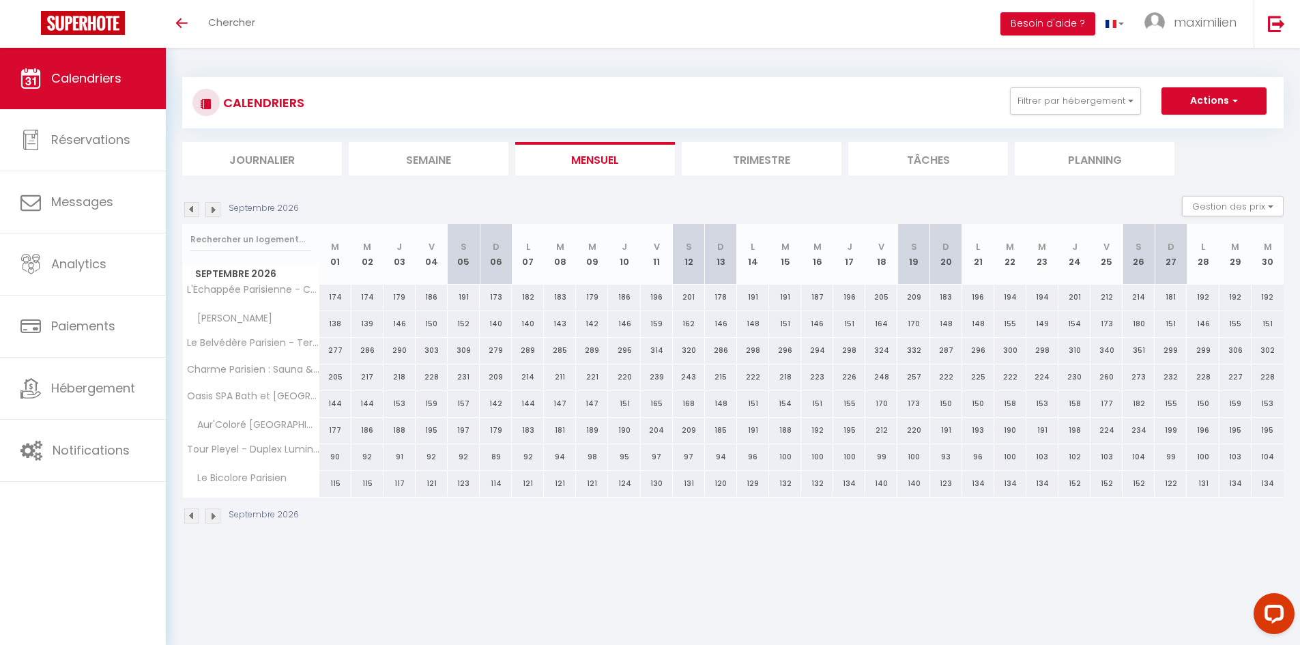
click at [186, 215] on img at bounding box center [191, 209] width 15 height 15
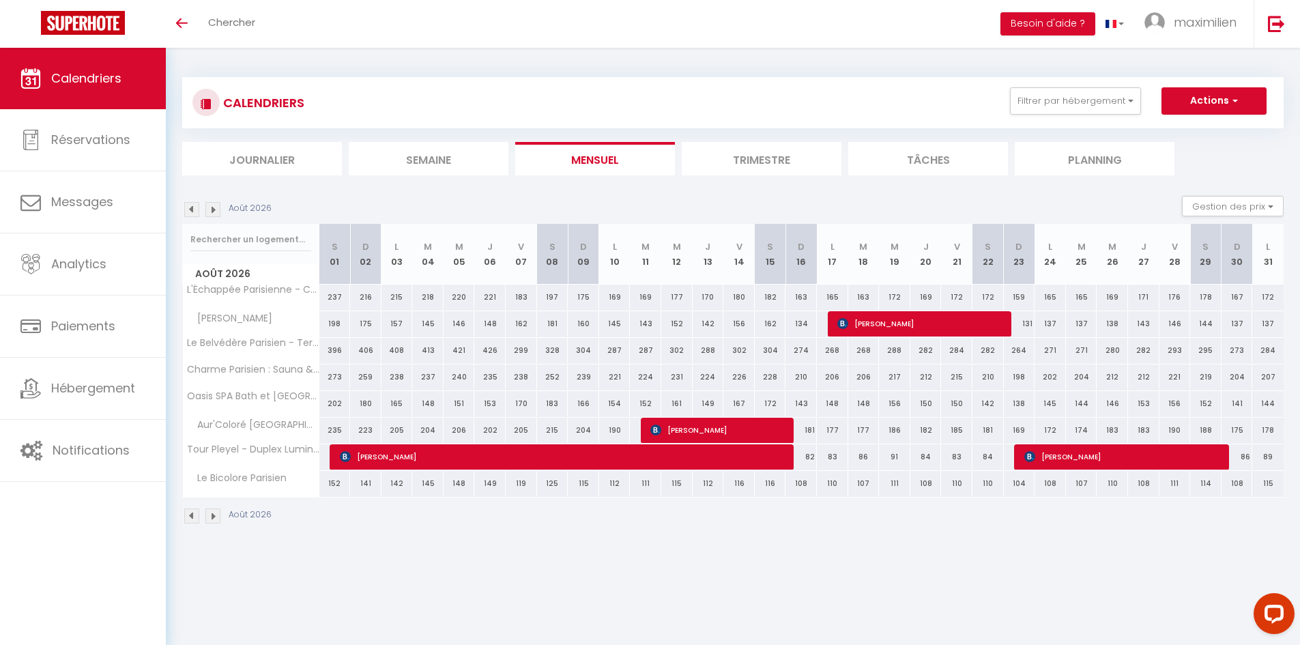
click at [186, 215] on img at bounding box center [191, 209] width 15 height 15
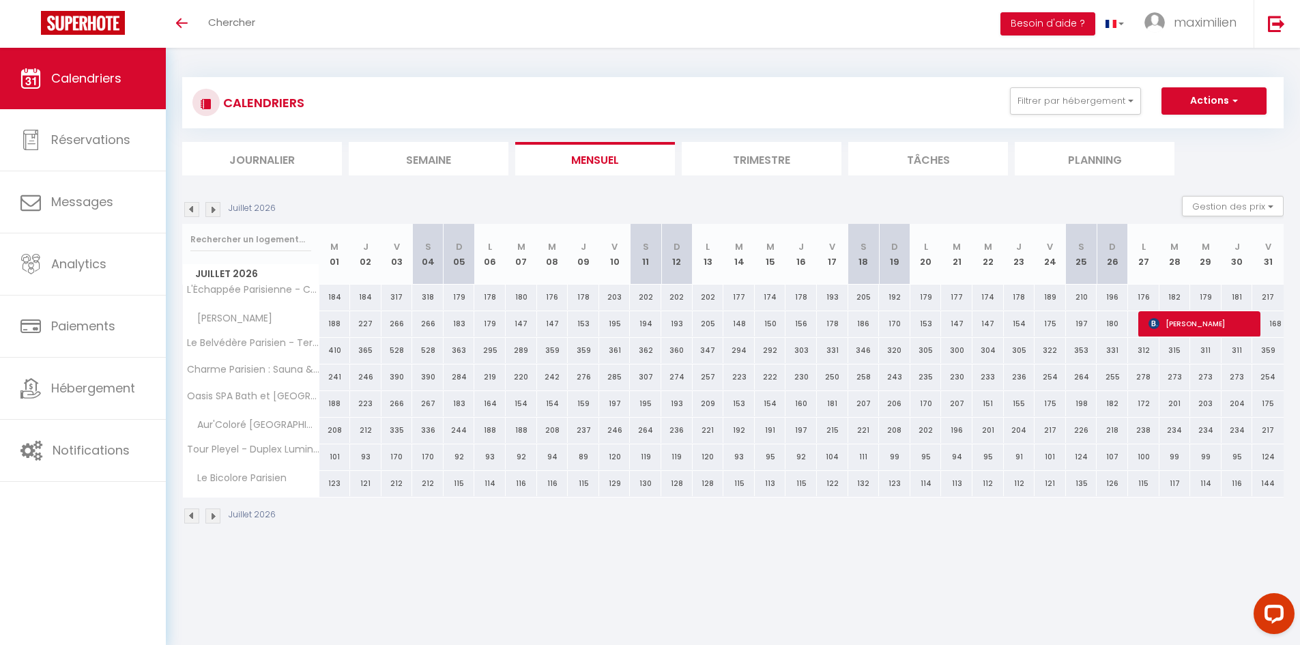
click at [186, 215] on img at bounding box center [191, 209] width 15 height 15
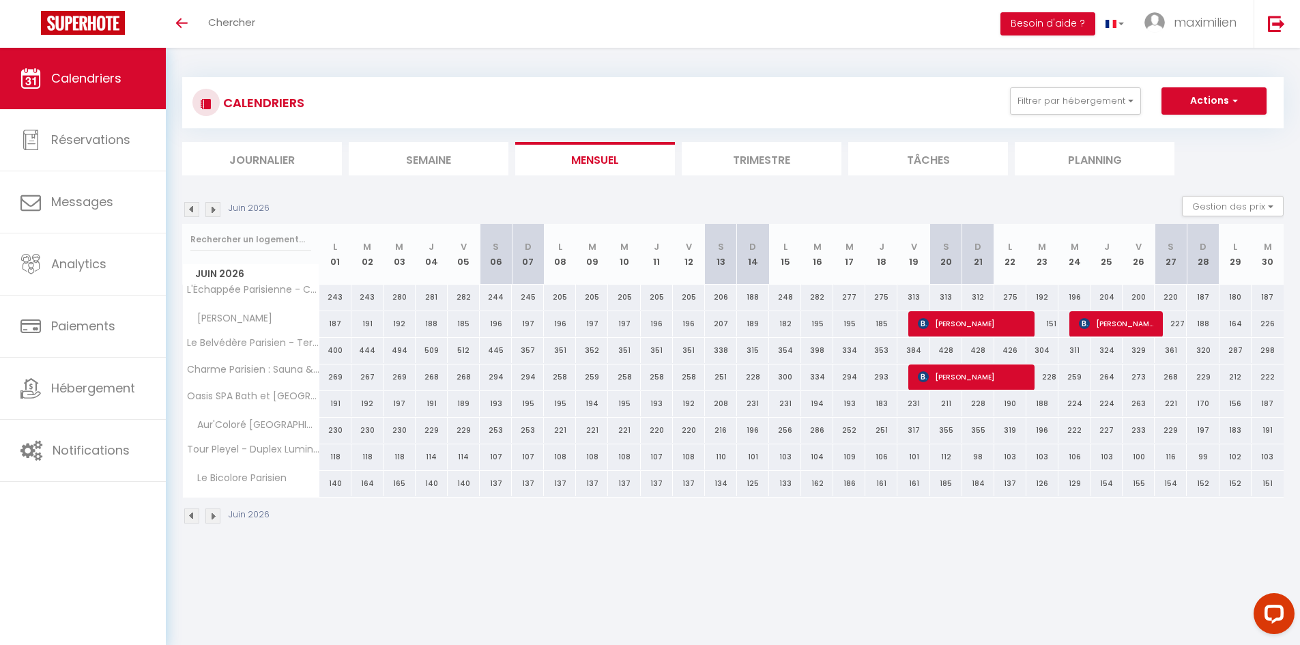
click at [186, 215] on img at bounding box center [191, 209] width 15 height 15
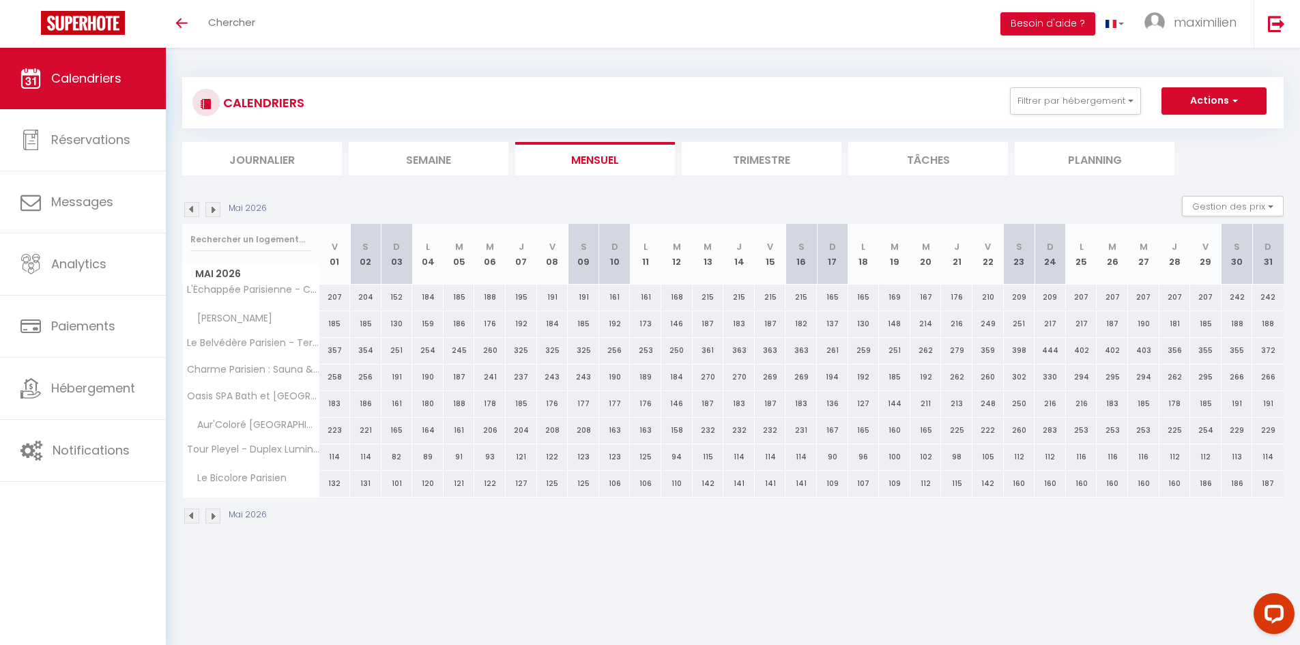
click at [186, 215] on img at bounding box center [191, 209] width 15 height 15
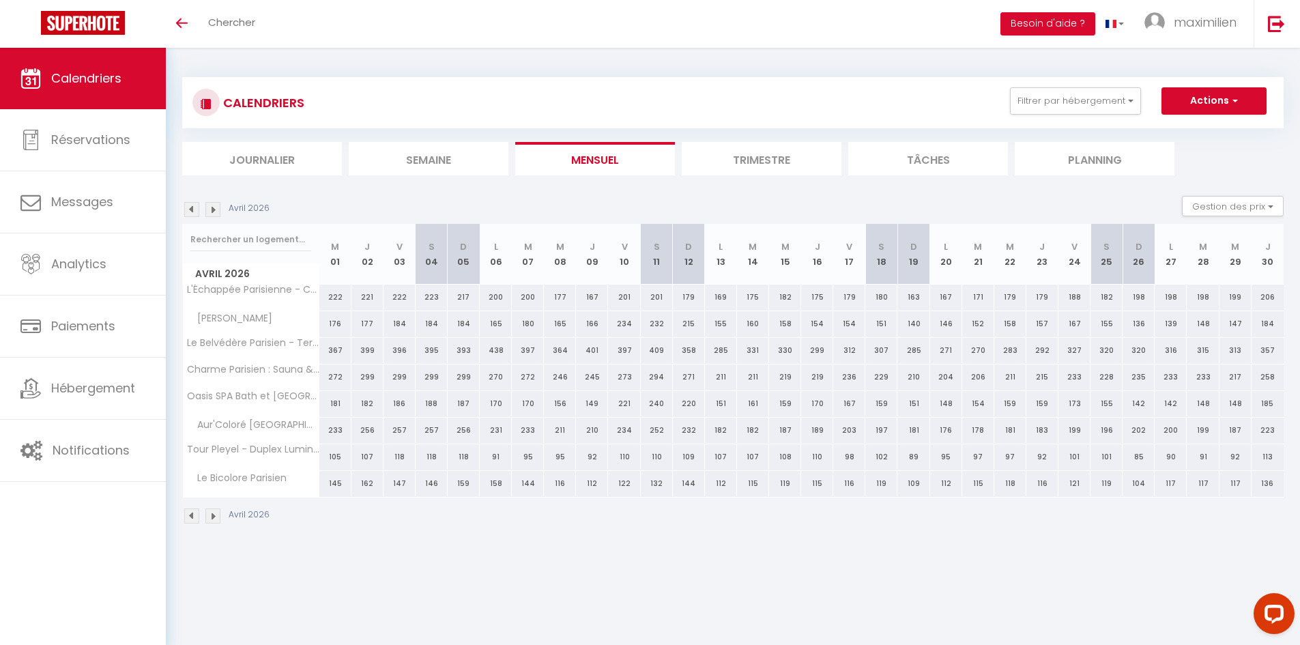
click at [186, 215] on img at bounding box center [191, 209] width 15 height 15
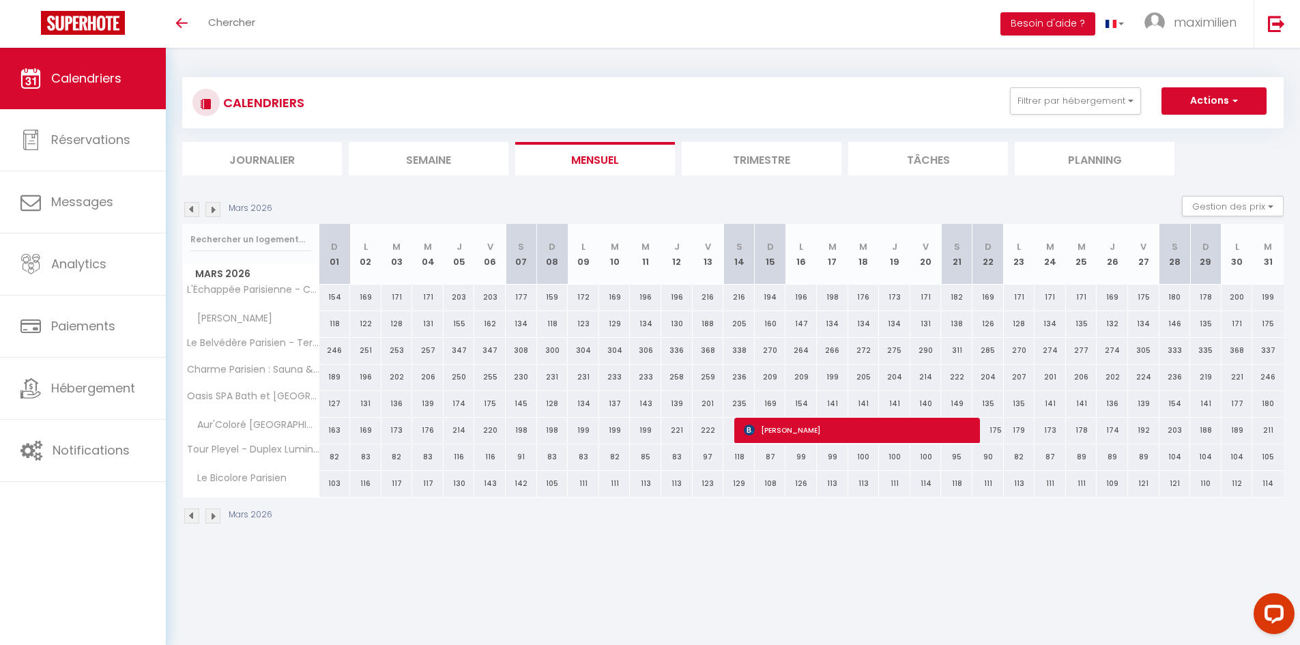
click at [186, 215] on img at bounding box center [191, 209] width 15 height 15
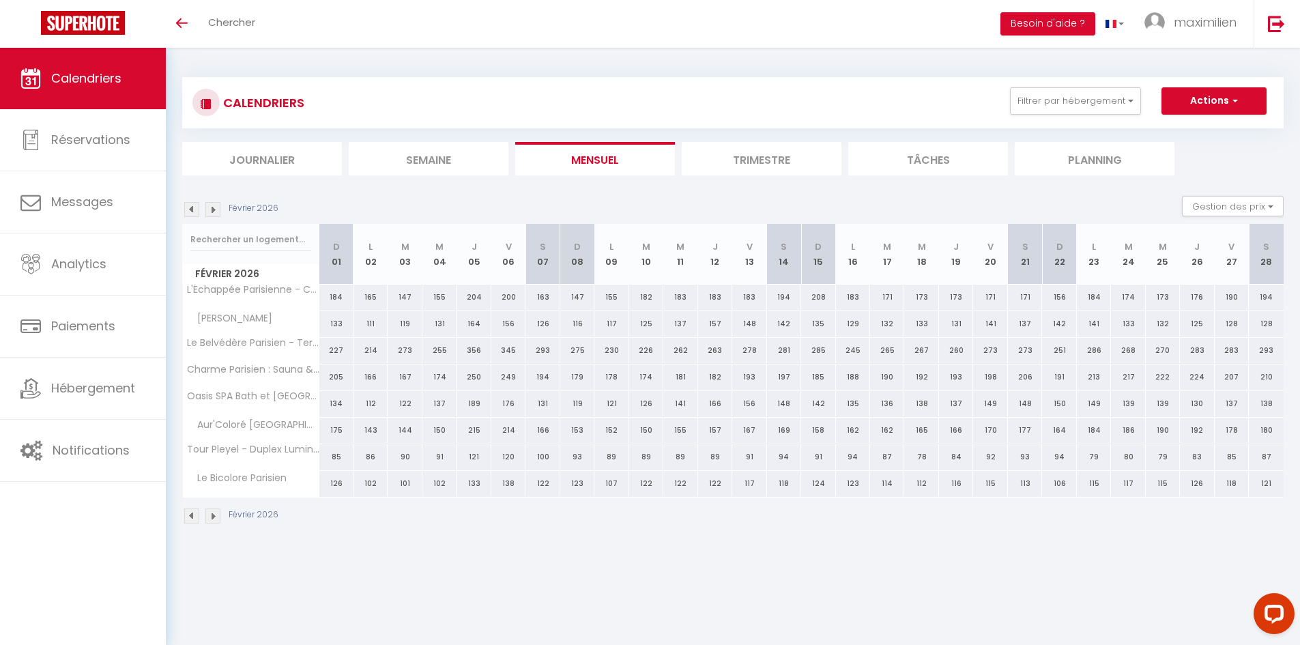
click at [186, 215] on img at bounding box center [191, 209] width 15 height 15
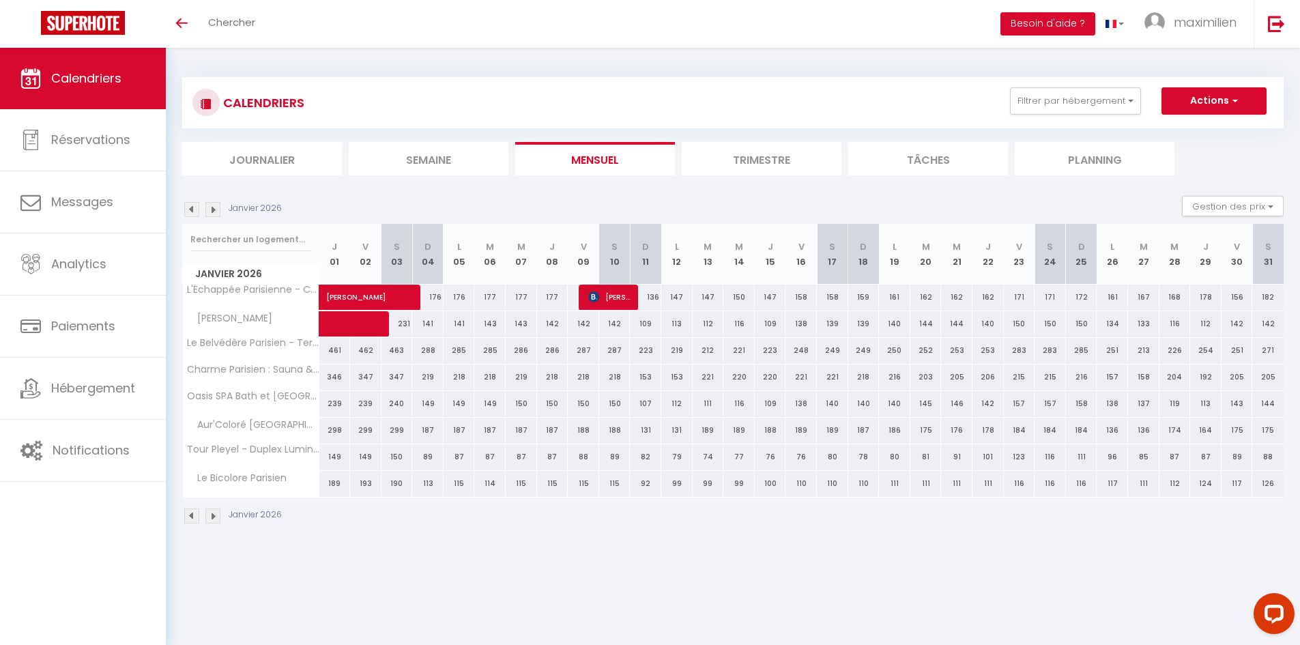
click at [186, 215] on img at bounding box center [191, 209] width 15 height 15
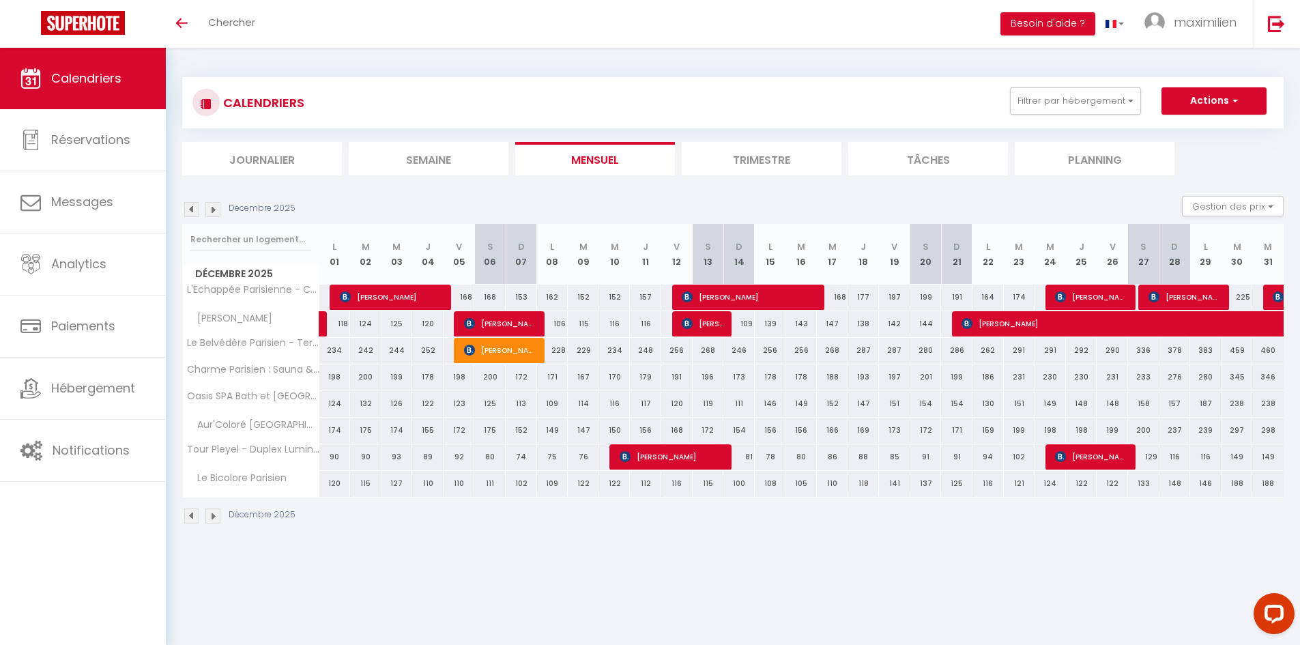
click at [186, 215] on img at bounding box center [191, 209] width 15 height 15
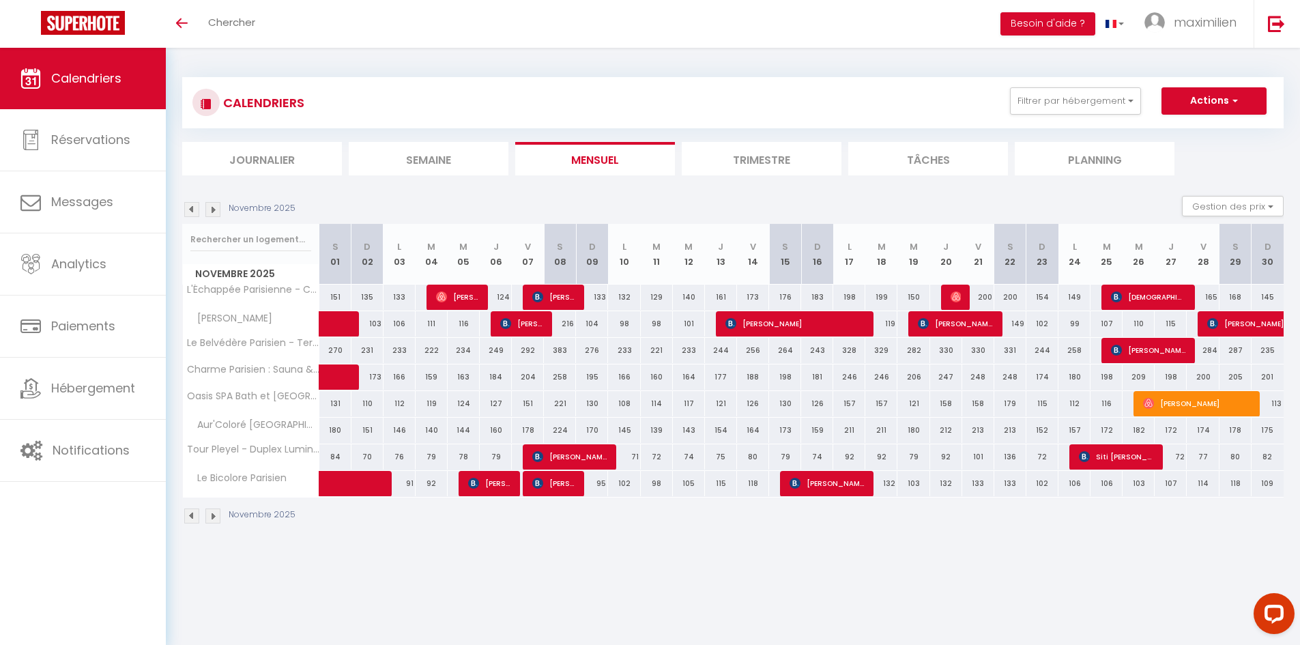
click at [186, 215] on img at bounding box center [191, 209] width 15 height 15
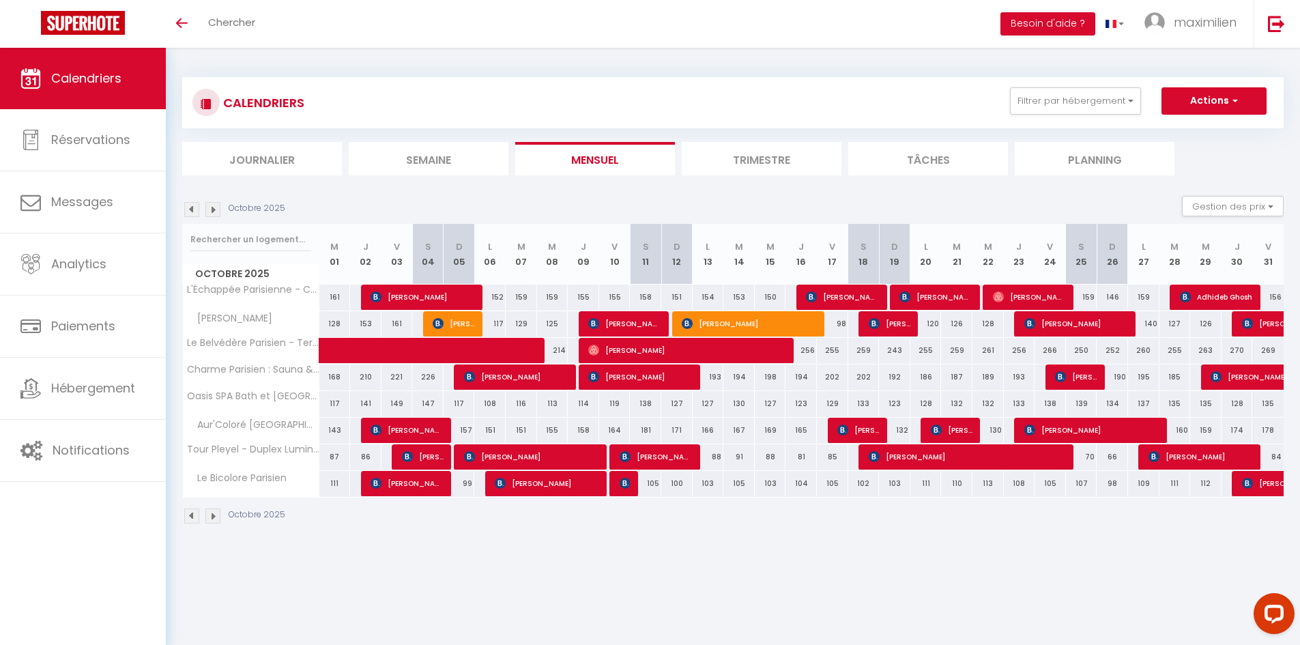
click at [186, 215] on img at bounding box center [191, 209] width 15 height 15
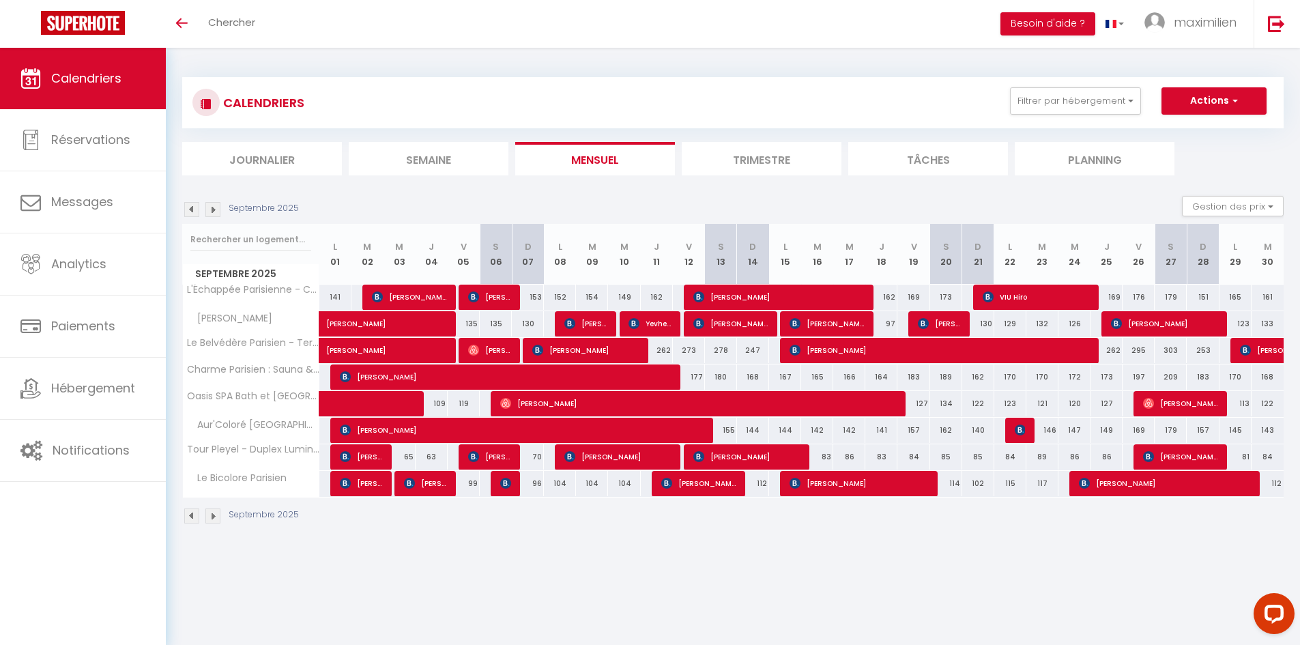
click at [186, 215] on img at bounding box center [191, 209] width 15 height 15
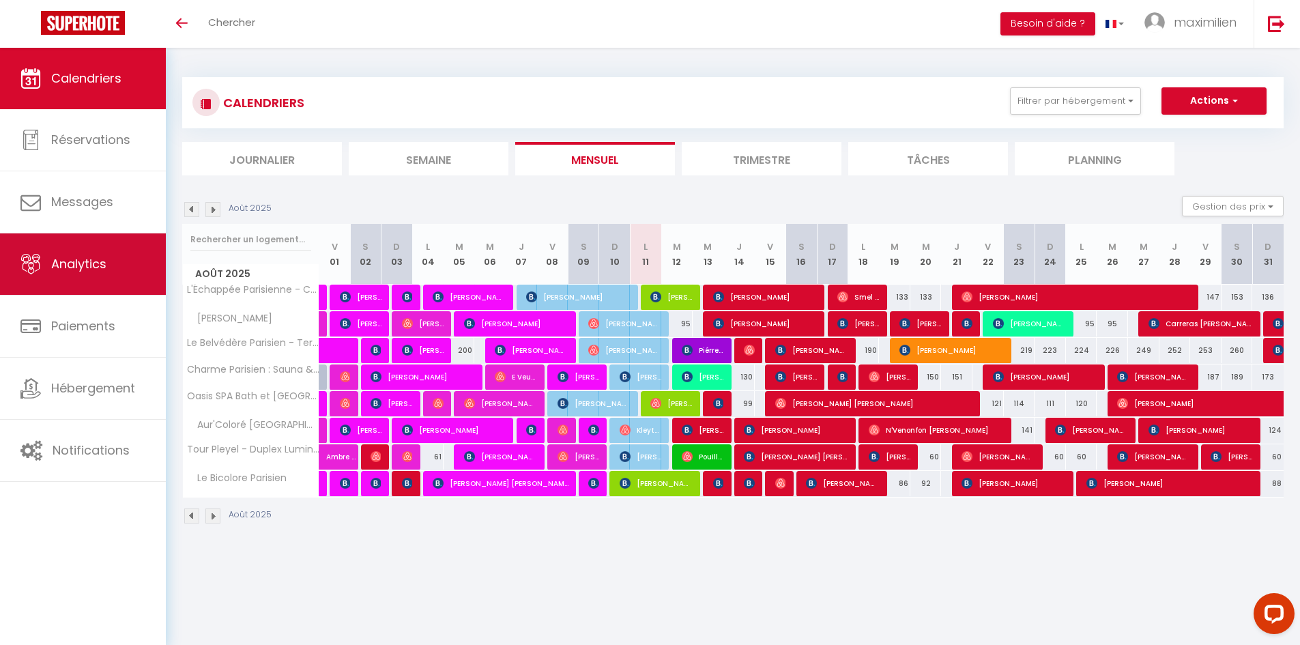
click at [114, 255] on link "Analytics" at bounding box center [83, 263] width 166 height 61
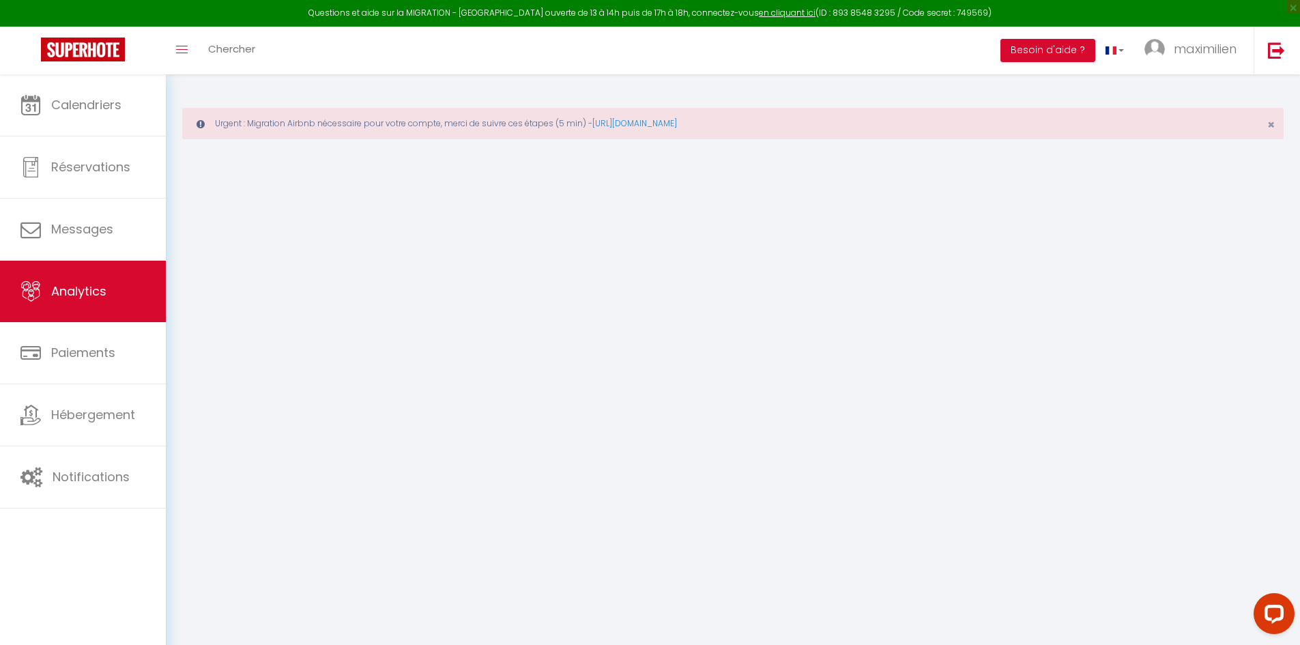
select select "2025"
select select "8"
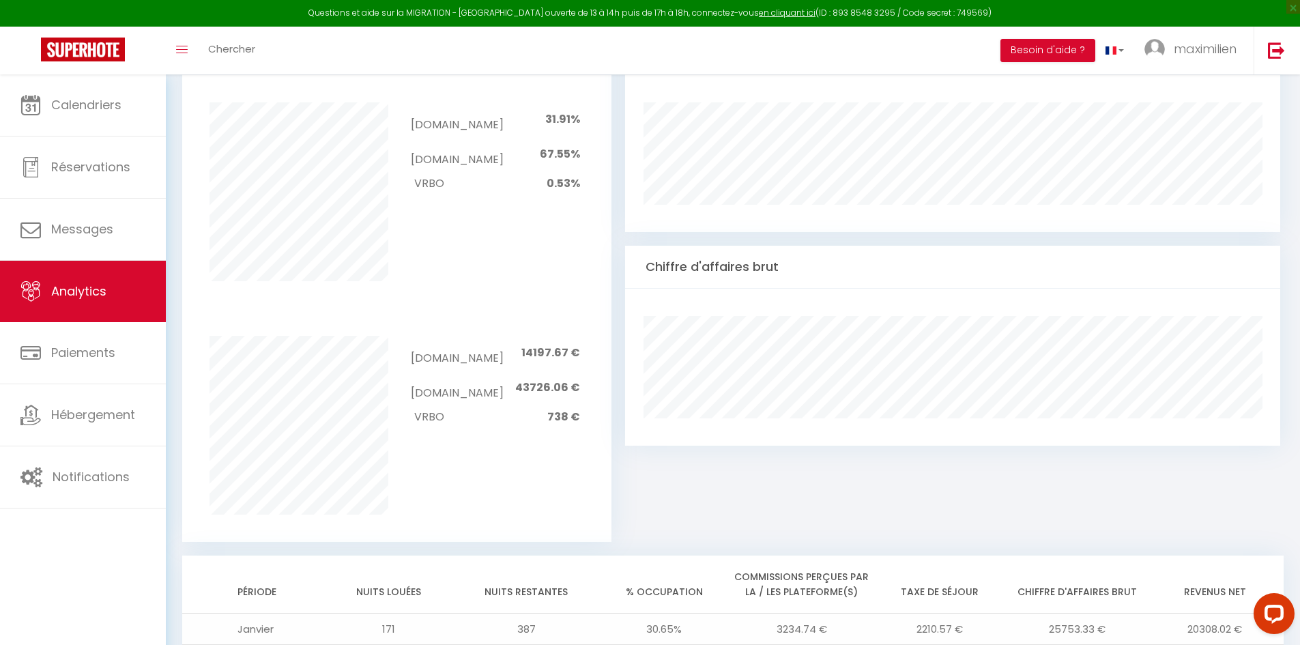
scroll to position [553, 0]
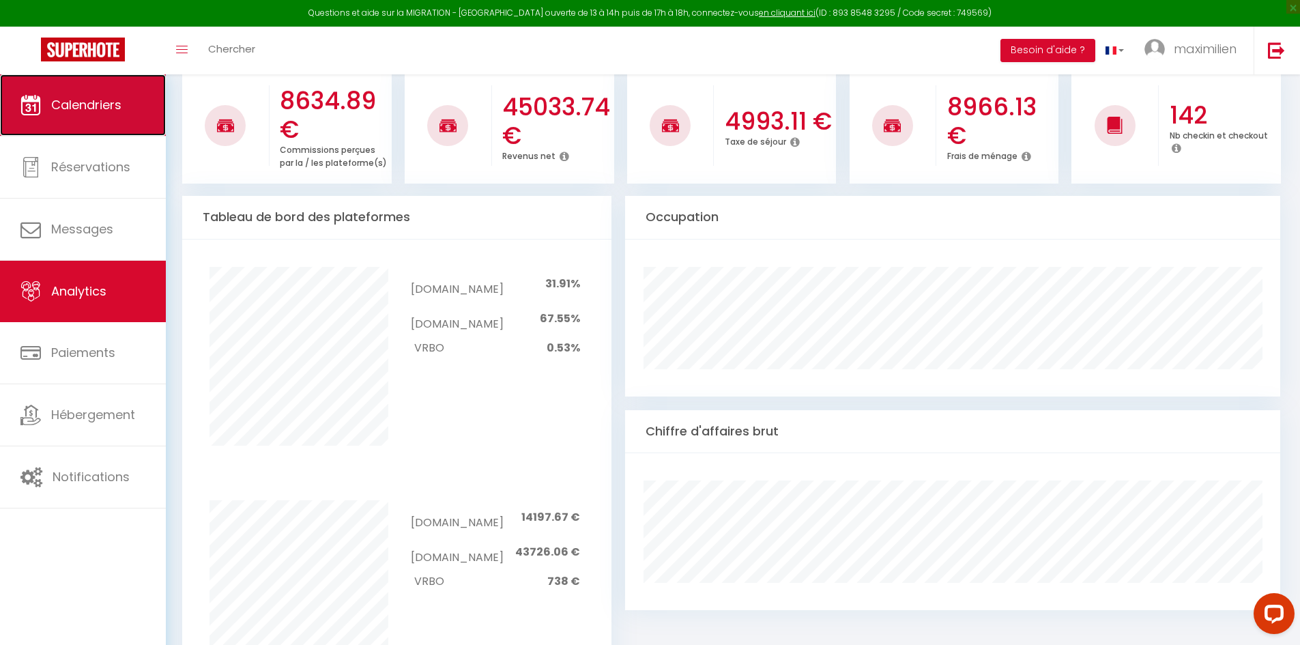
click at [111, 124] on link "Calendriers" at bounding box center [83, 104] width 166 height 61
